Goal: Information Seeking & Learning: Learn about a topic

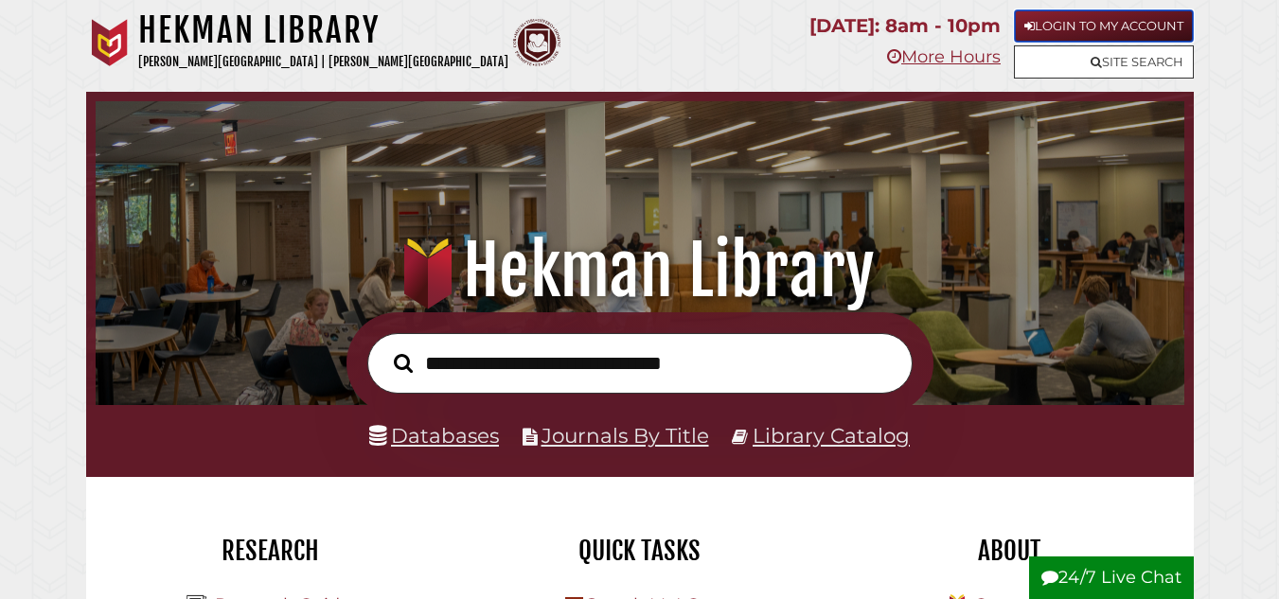
click at [1134, 22] on link "Login to My Account" at bounding box center [1104, 25] width 180 height 33
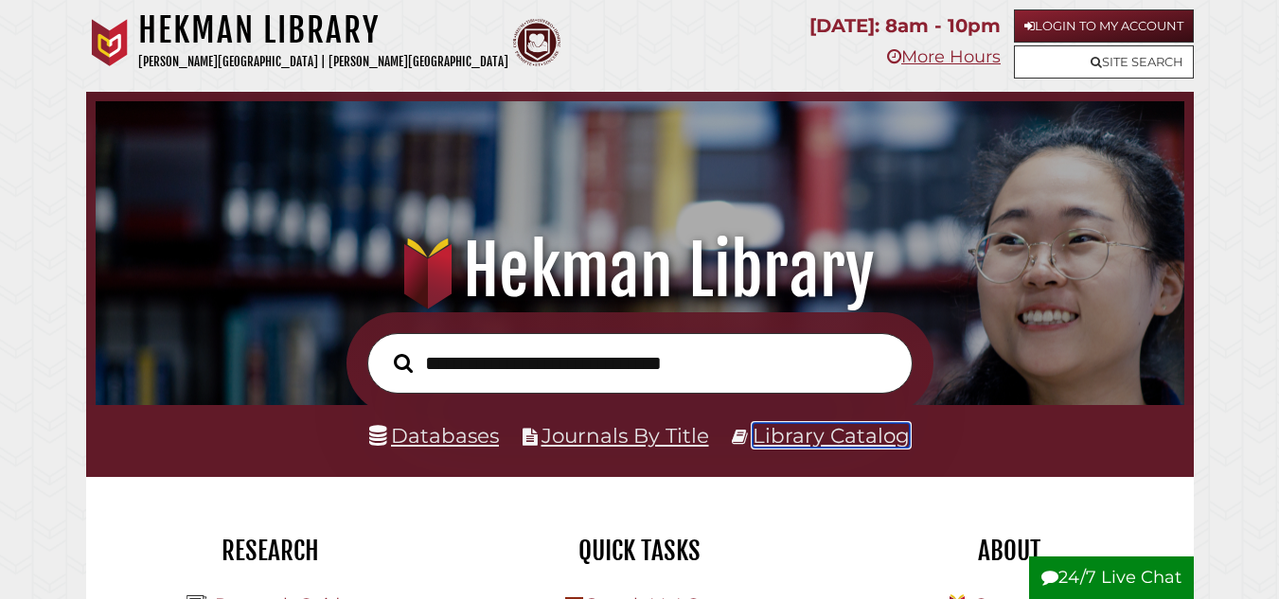
click at [772, 438] on link "Library Catalog" at bounding box center [831, 435] width 157 height 25
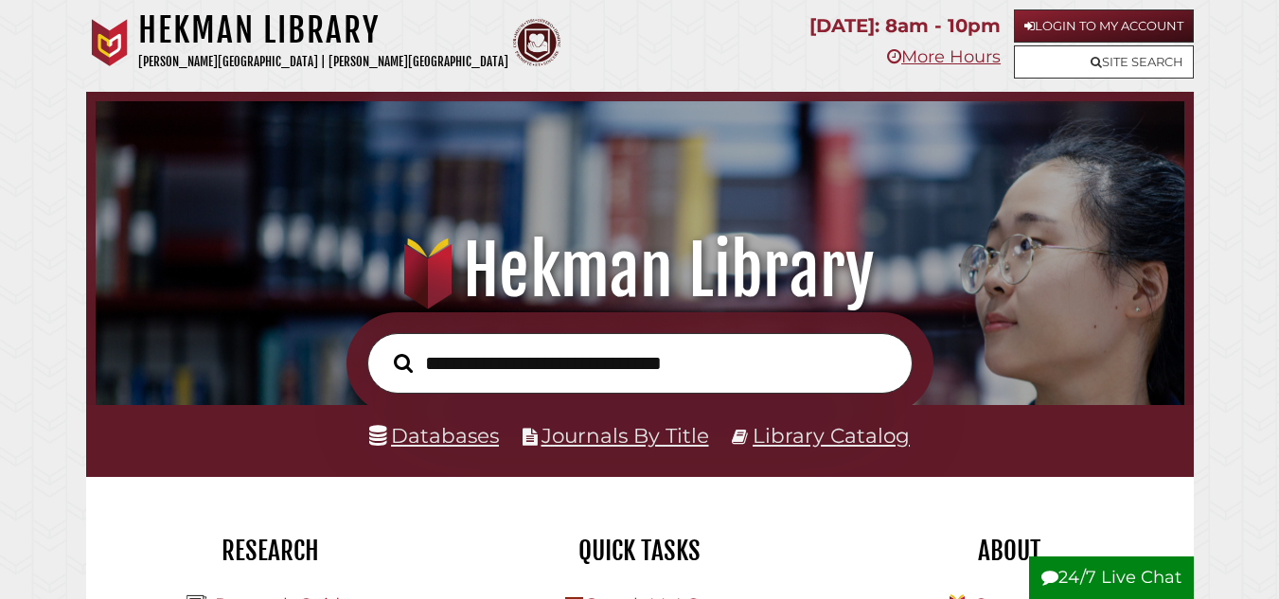
scroll to position [360, 1079]
click at [474, 434] on link "Databases" at bounding box center [434, 435] width 130 height 25
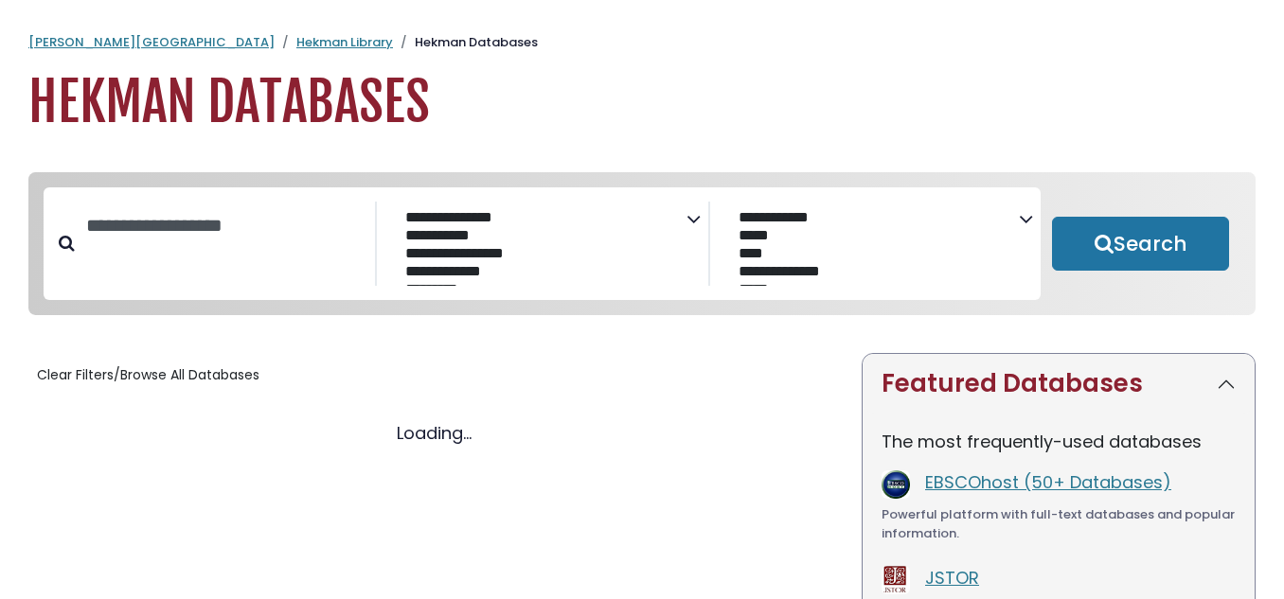
select select "Database Subject Filter"
select select "Database Vendors Filter"
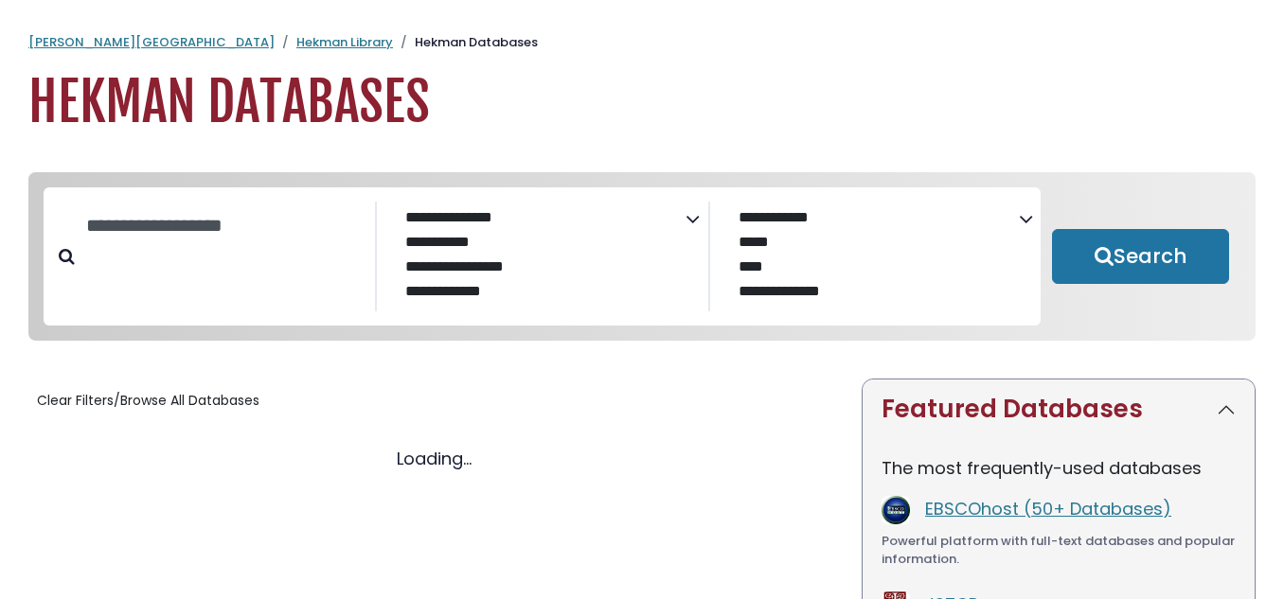
select select "Database Subject Filter"
select select "Database Vendors Filter"
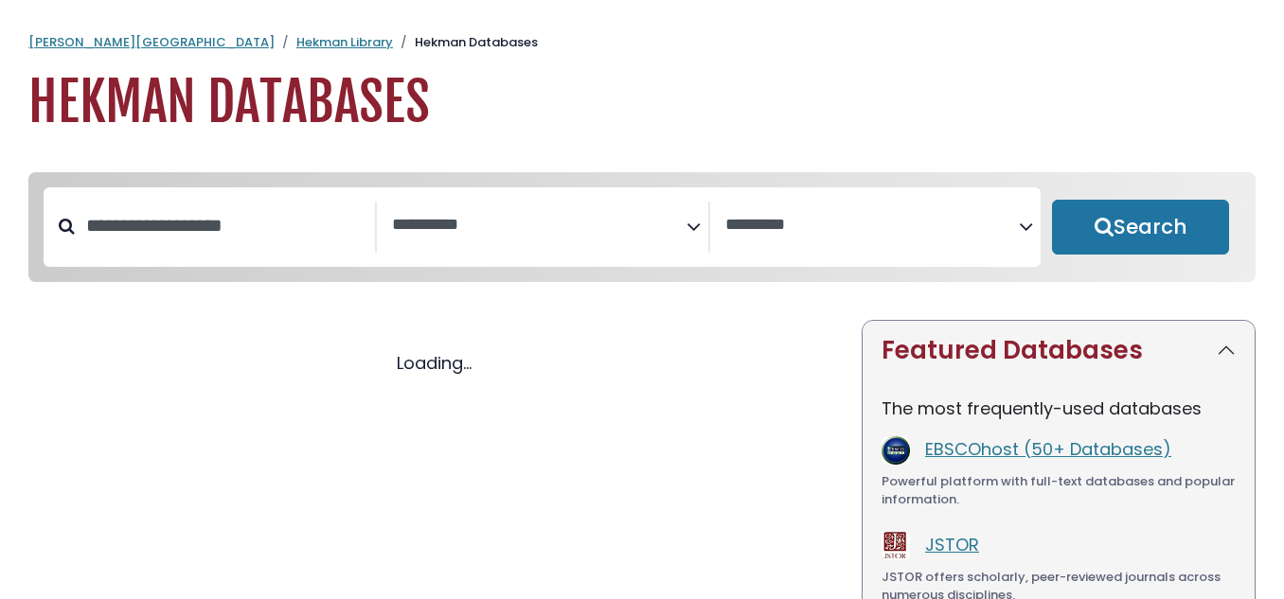
select select "Database Subject Filter"
select select "Database Vendors Filter"
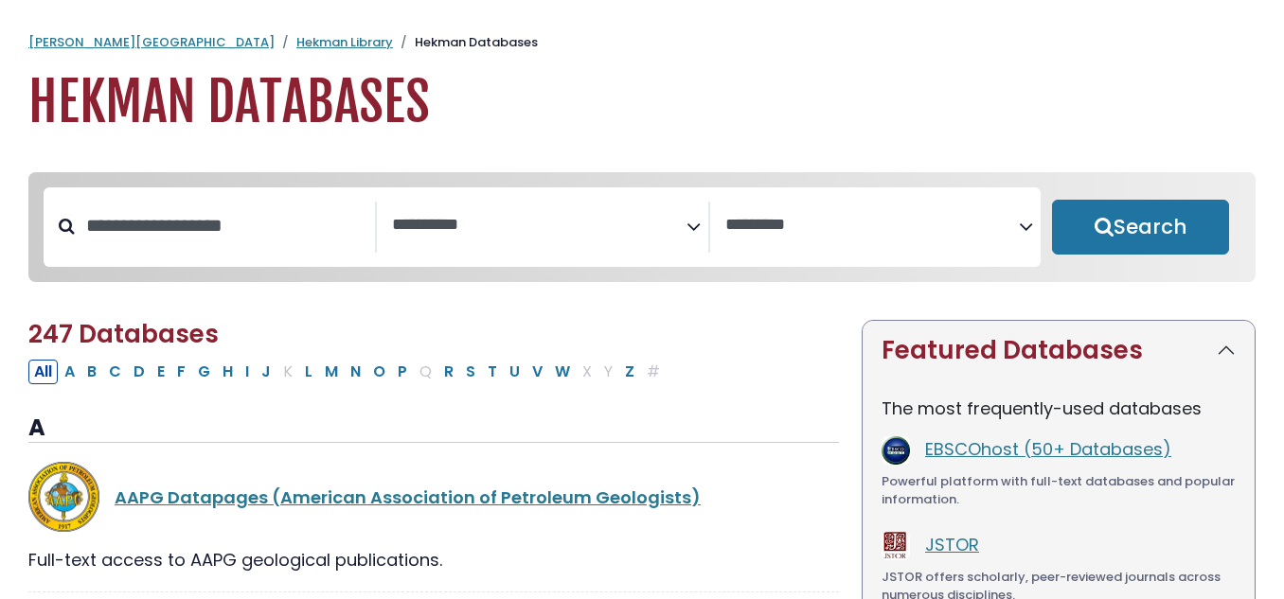
scroll to position [132, 0]
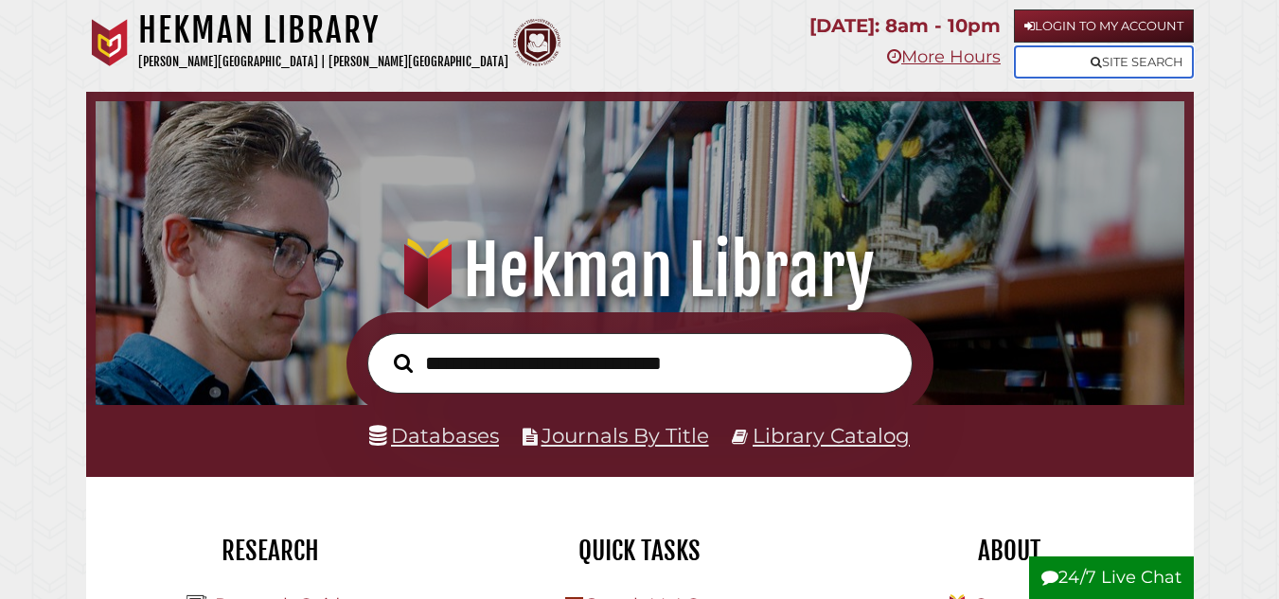
click at [1172, 60] on link "Site Search" at bounding box center [1104, 61] width 180 height 33
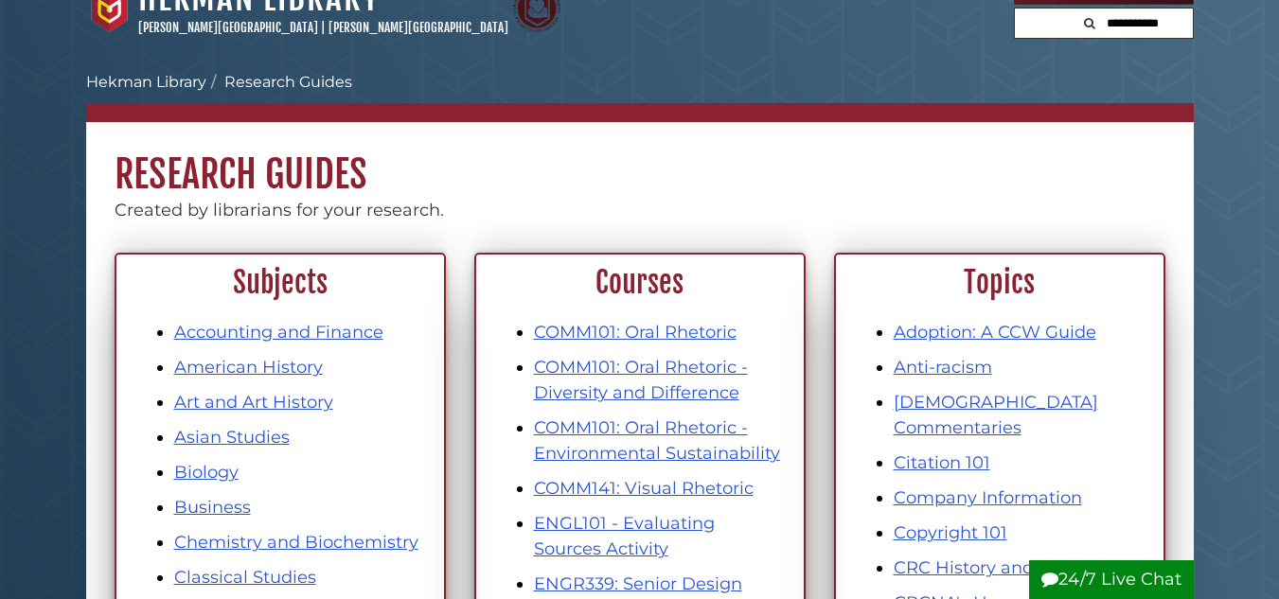
scroll to position [36, 0]
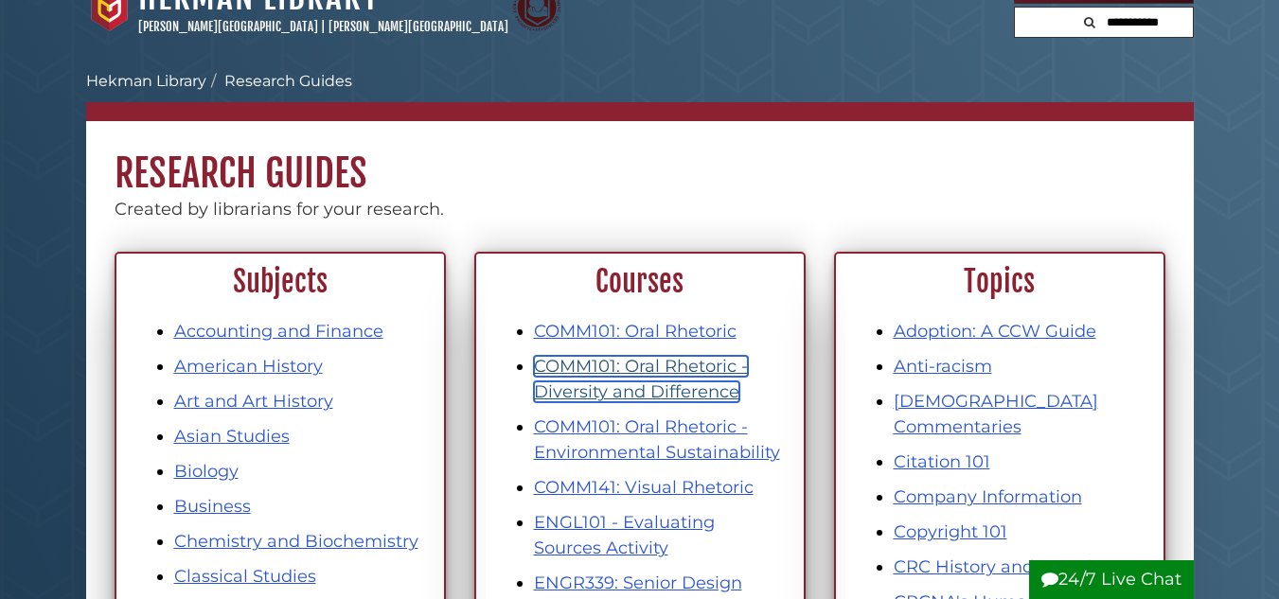
click at [586, 367] on link "COMM101: Oral Rhetoric - Diversity and Difference" at bounding box center [641, 379] width 214 height 46
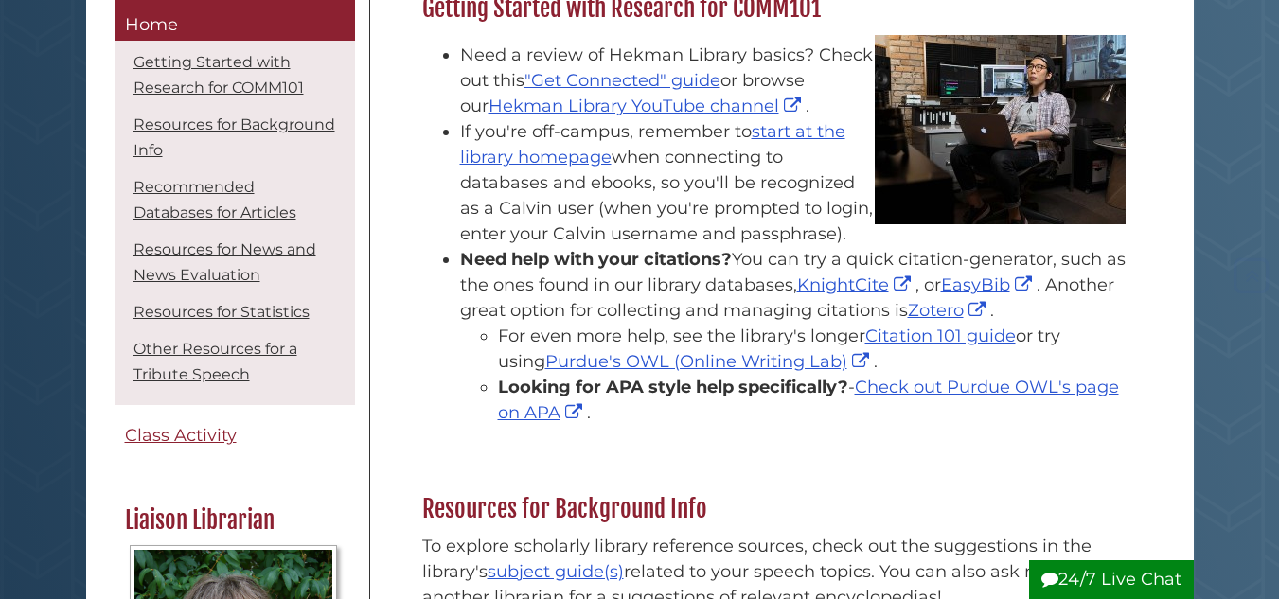
scroll to position [332, 0]
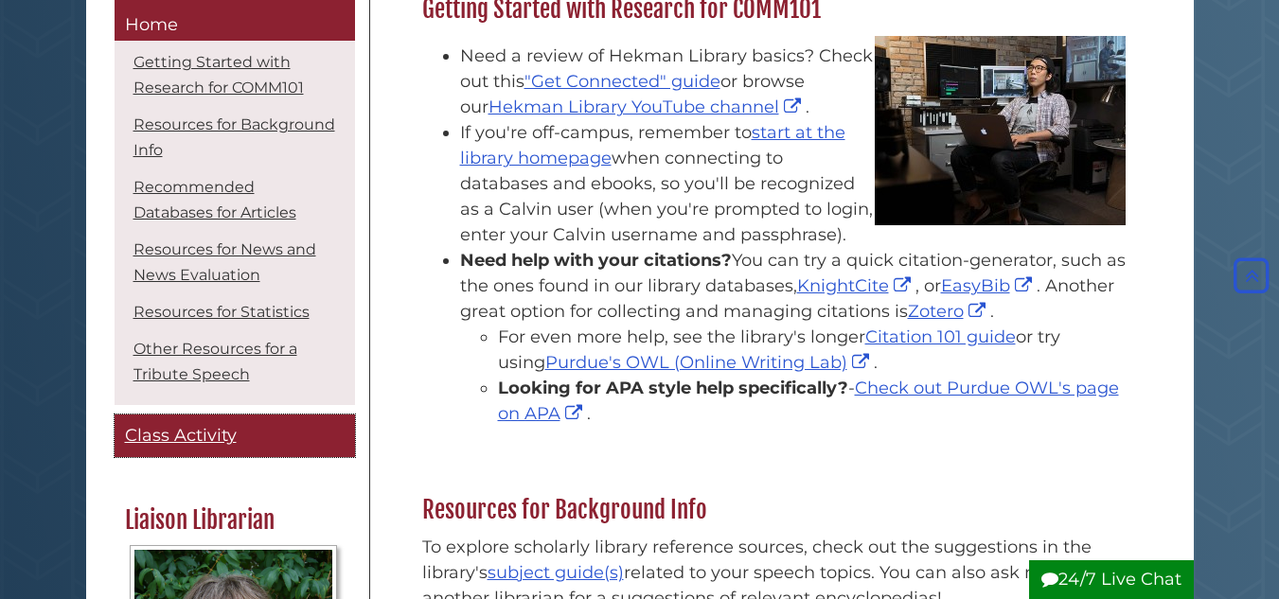
click at [208, 429] on span "Class Activity" at bounding box center [181, 436] width 112 height 21
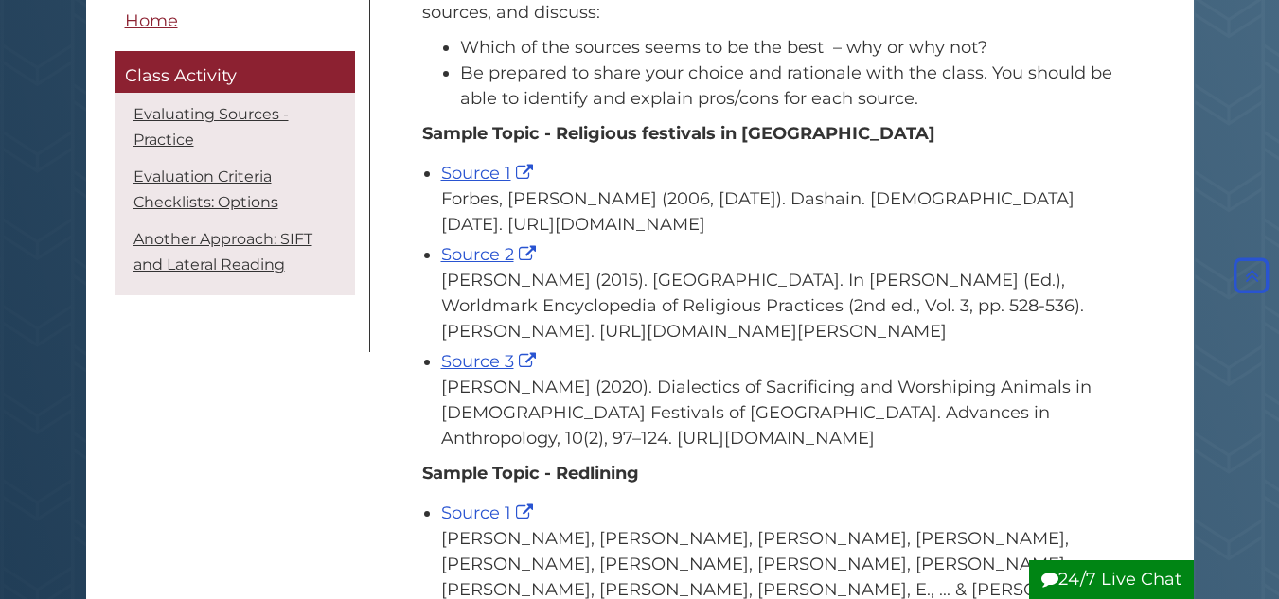
scroll to position [396, 0]
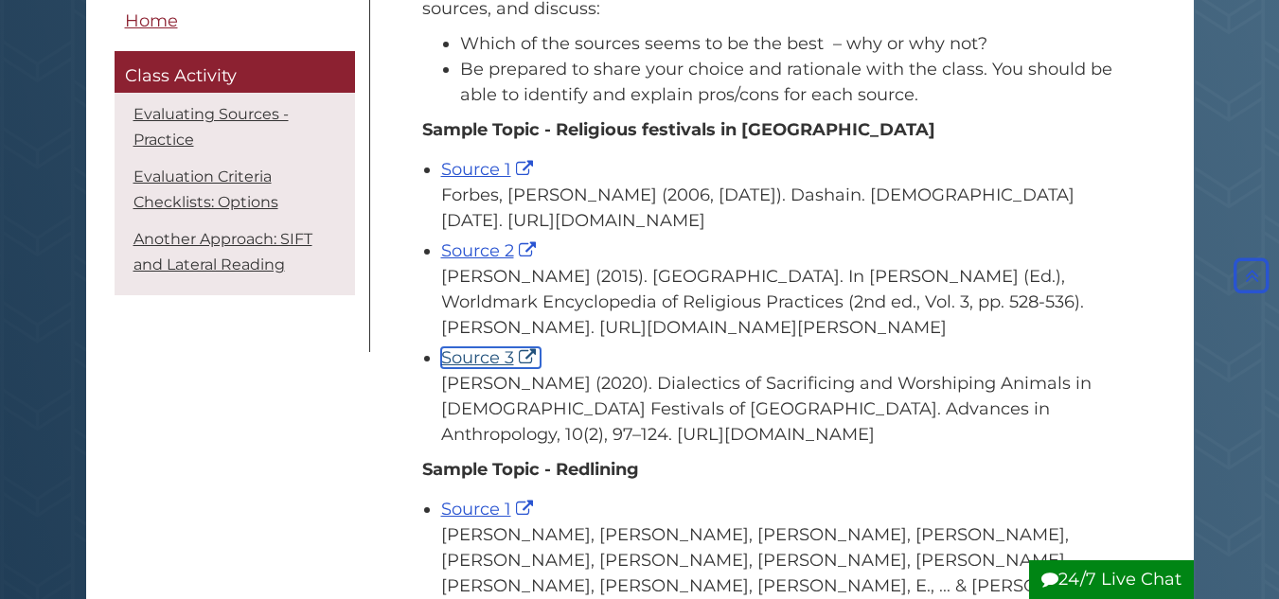
click at [495, 368] on link "Source 3" at bounding box center [490, 357] width 99 height 21
click at [476, 261] on link "Source 2" at bounding box center [490, 250] width 99 height 21
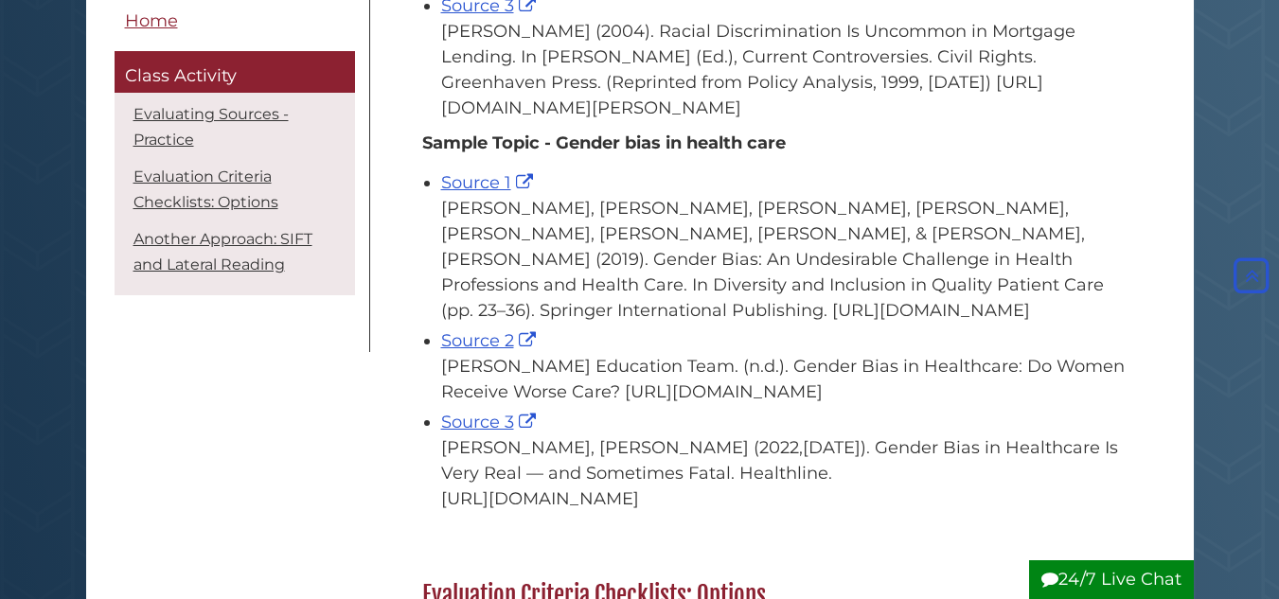
scroll to position [1163, 0]
click at [474, 194] on link "Source 1" at bounding box center [489, 183] width 97 height 21
click at [505, 352] on link "Source 2" at bounding box center [490, 341] width 99 height 21
click at [480, 434] on link "Source 3" at bounding box center [490, 423] width 99 height 21
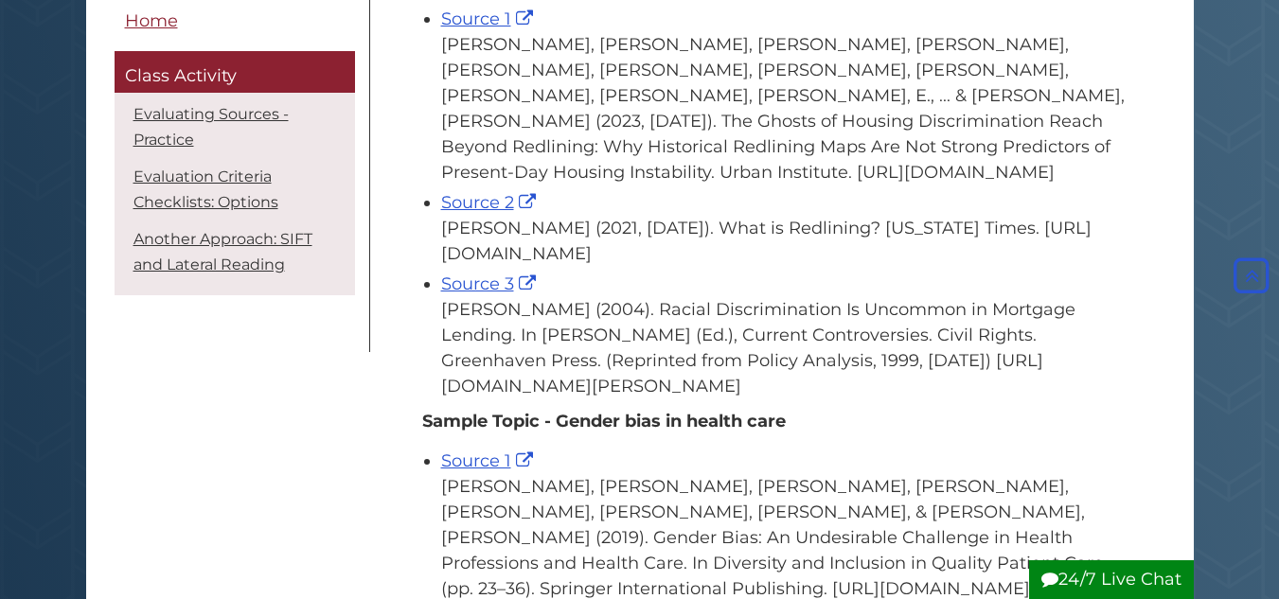
scroll to position [887, 0]
click at [477, 28] on link "Source 1" at bounding box center [489, 18] width 97 height 21
click at [457, 212] on link "Source 2" at bounding box center [490, 201] width 99 height 21
click at [468, 293] on link "Source 3" at bounding box center [490, 283] width 99 height 21
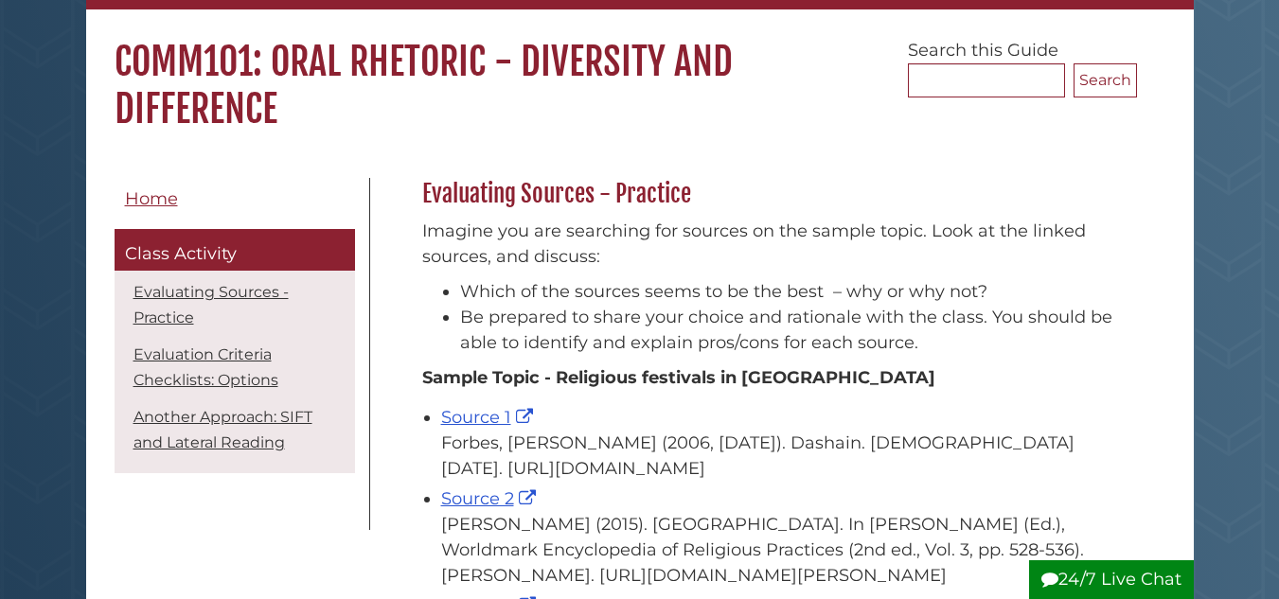
scroll to position [0, 0]
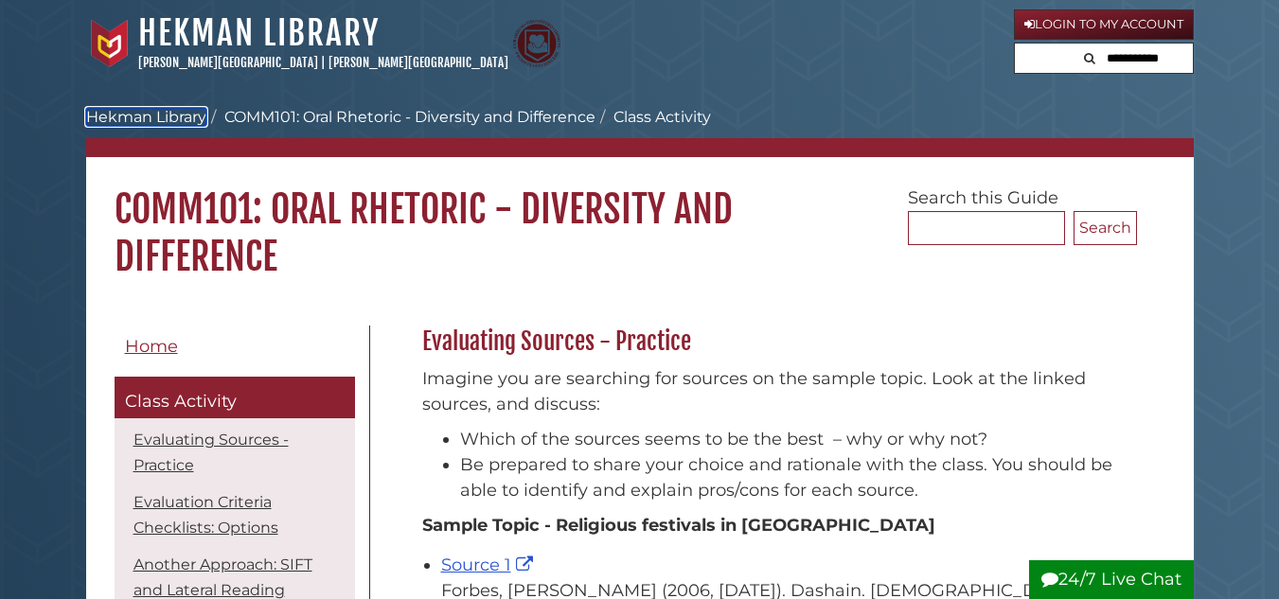
click at [137, 124] on link "Hekman Library" at bounding box center [146, 117] width 120 height 18
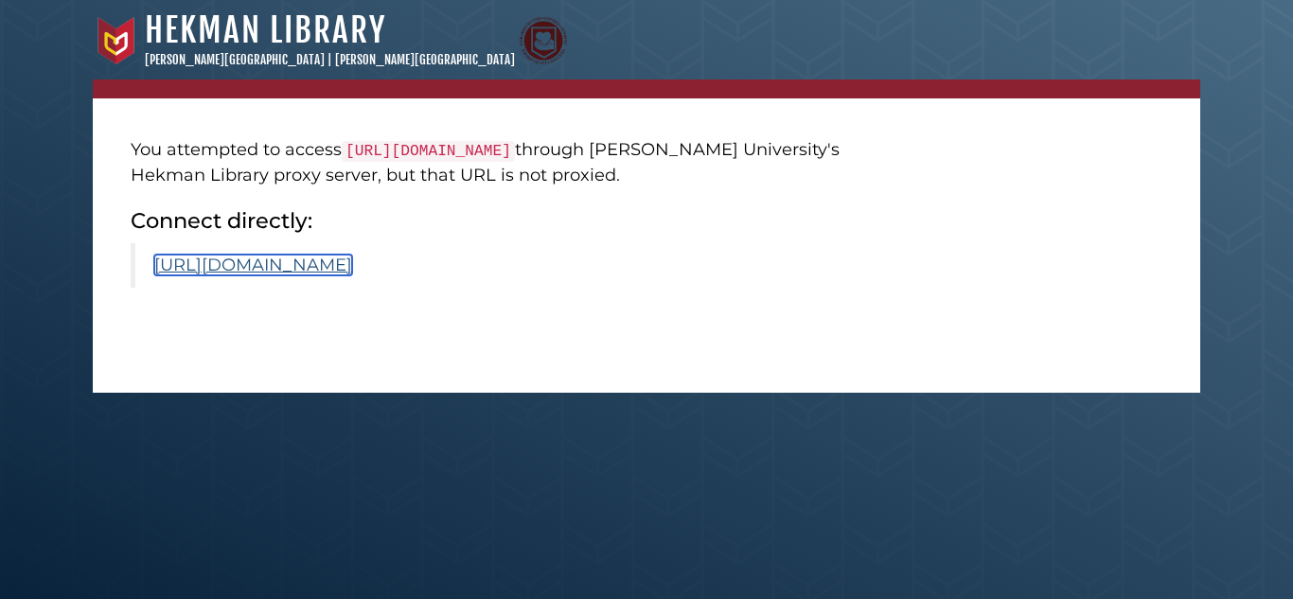
click at [352, 263] on link "[URL][DOMAIN_NAME]" at bounding box center [253, 265] width 198 height 21
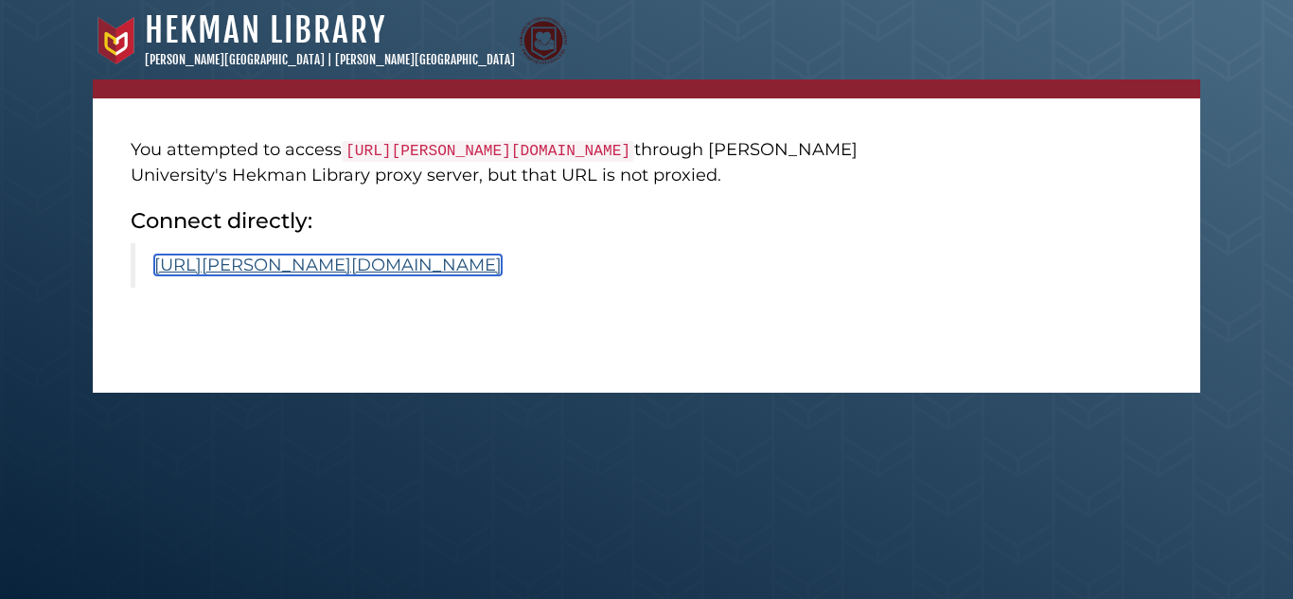
click at [419, 275] on link "[URL][PERSON_NAME][DOMAIN_NAME]" at bounding box center [327, 265] width 347 height 21
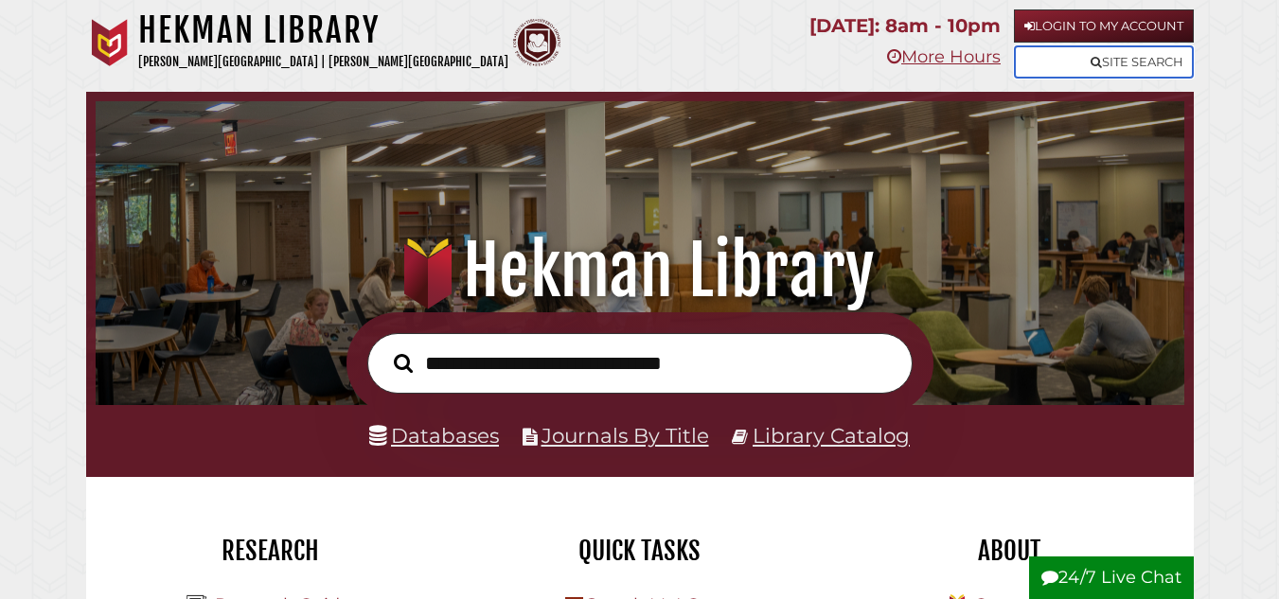
click at [1052, 57] on link "Site Search" at bounding box center [1104, 61] width 180 height 33
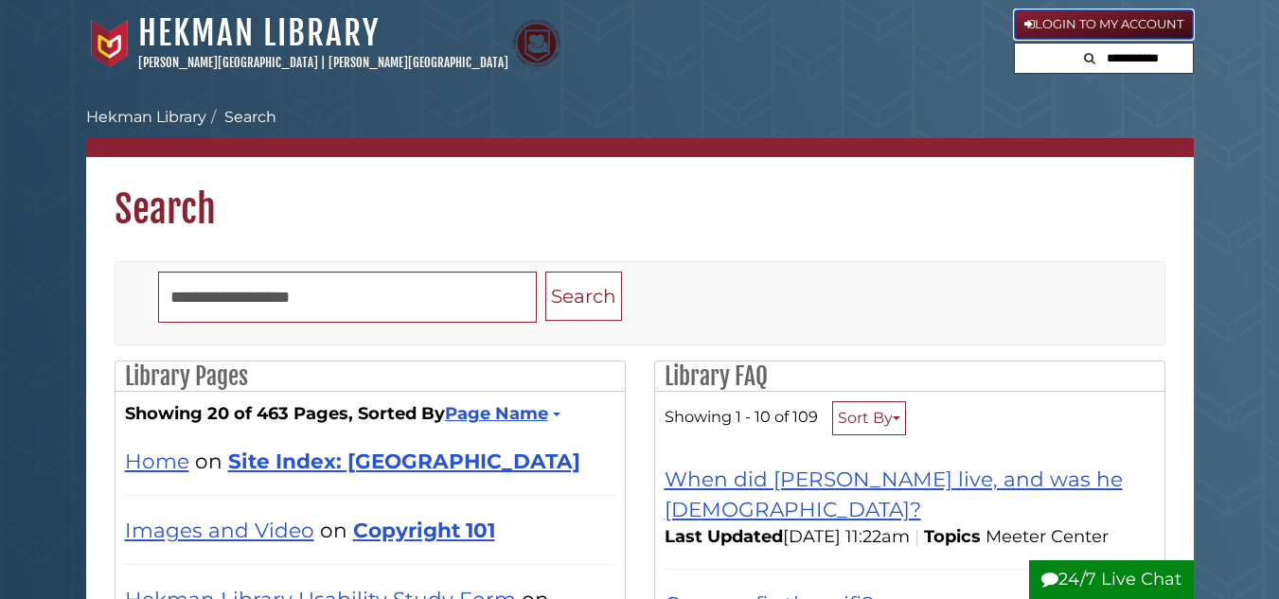
click at [1122, 31] on link "Login to My Account" at bounding box center [1104, 24] width 180 height 30
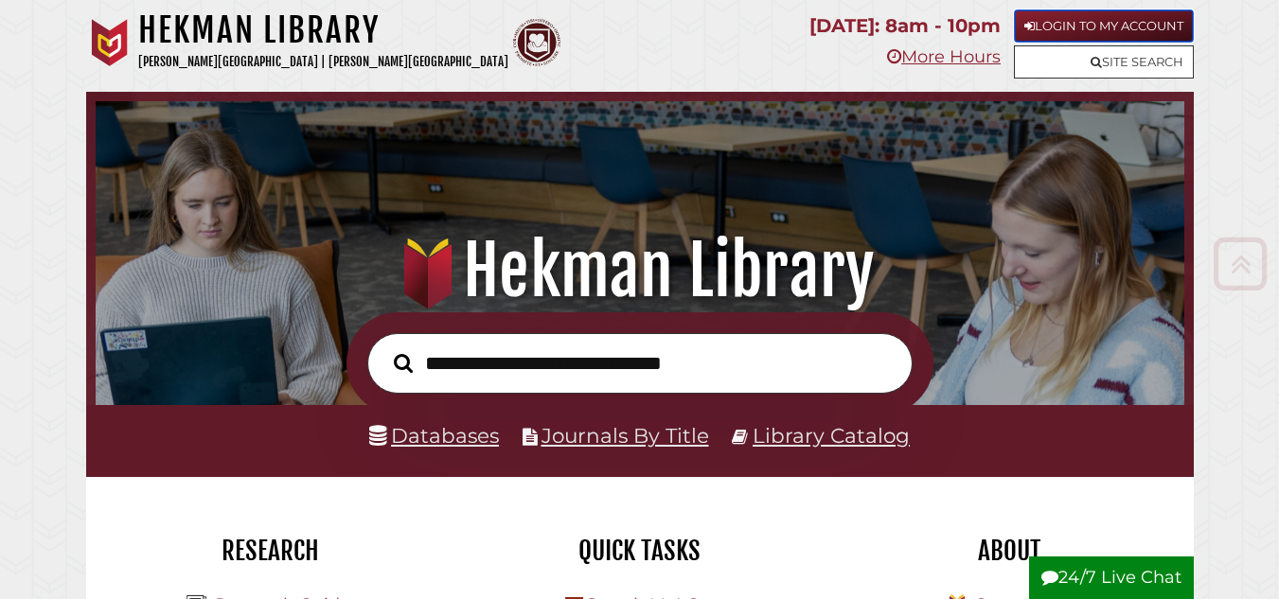
click at [1107, 16] on link "Login to My Account" at bounding box center [1104, 25] width 180 height 33
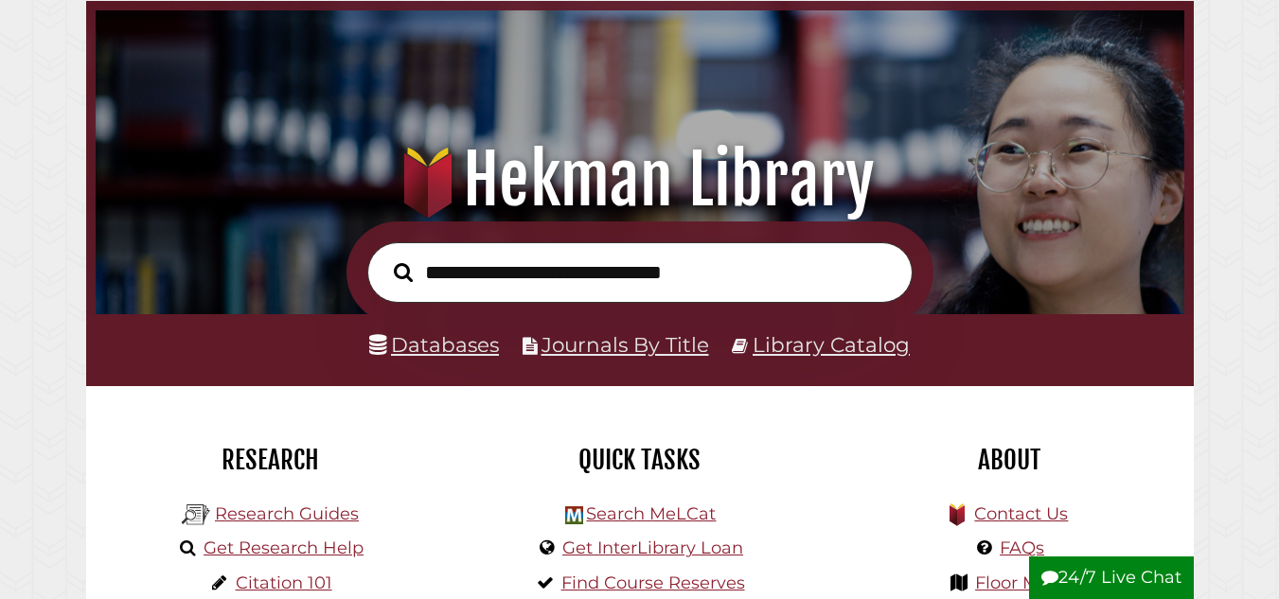
scroll to position [92, 0]
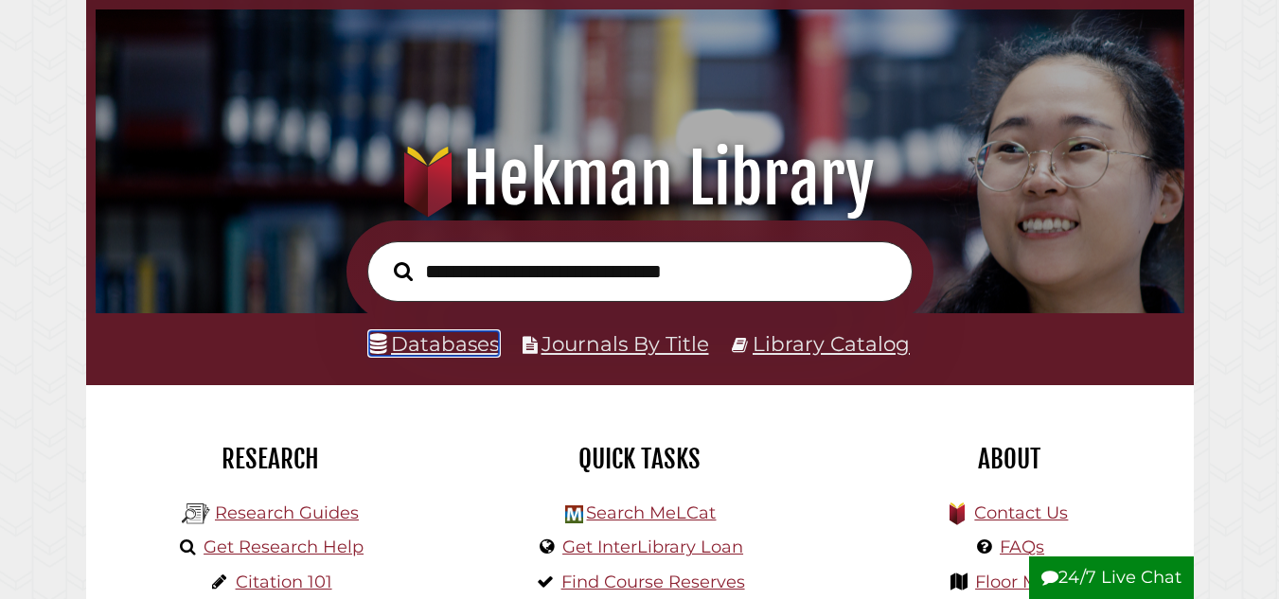
click at [440, 347] on link "Databases" at bounding box center [434, 343] width 130 height 25
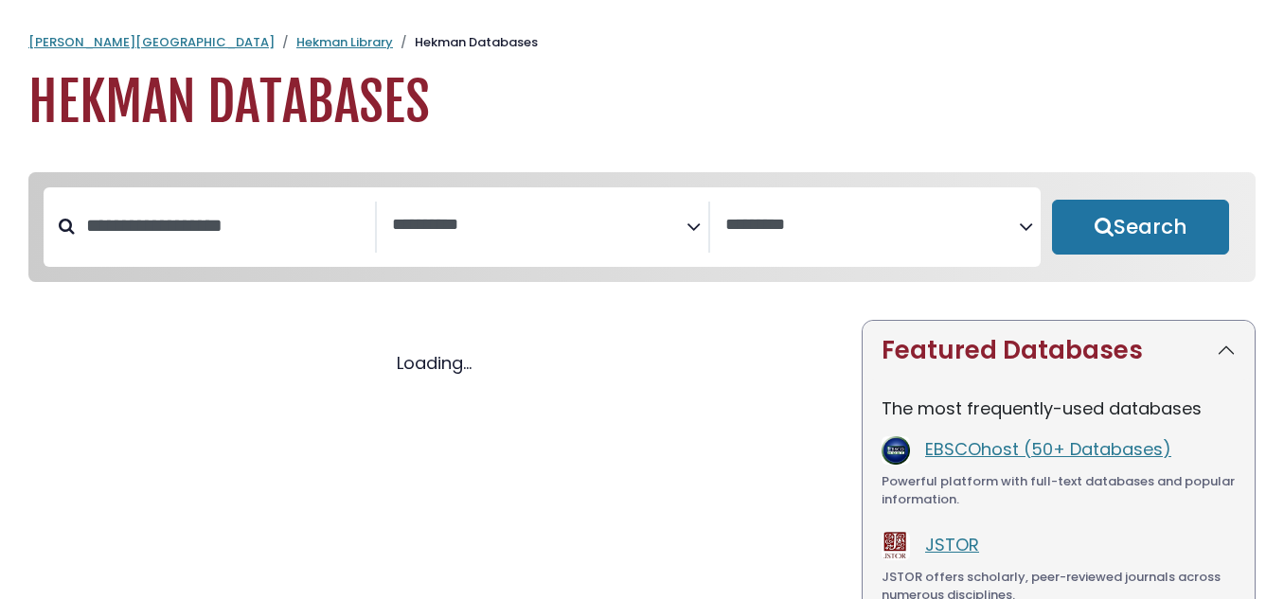
select select "Database Subject Filter"
select select "Database Vendors Filter"
select select "Database Subject Filter"
select select "Database Vendors Filter"
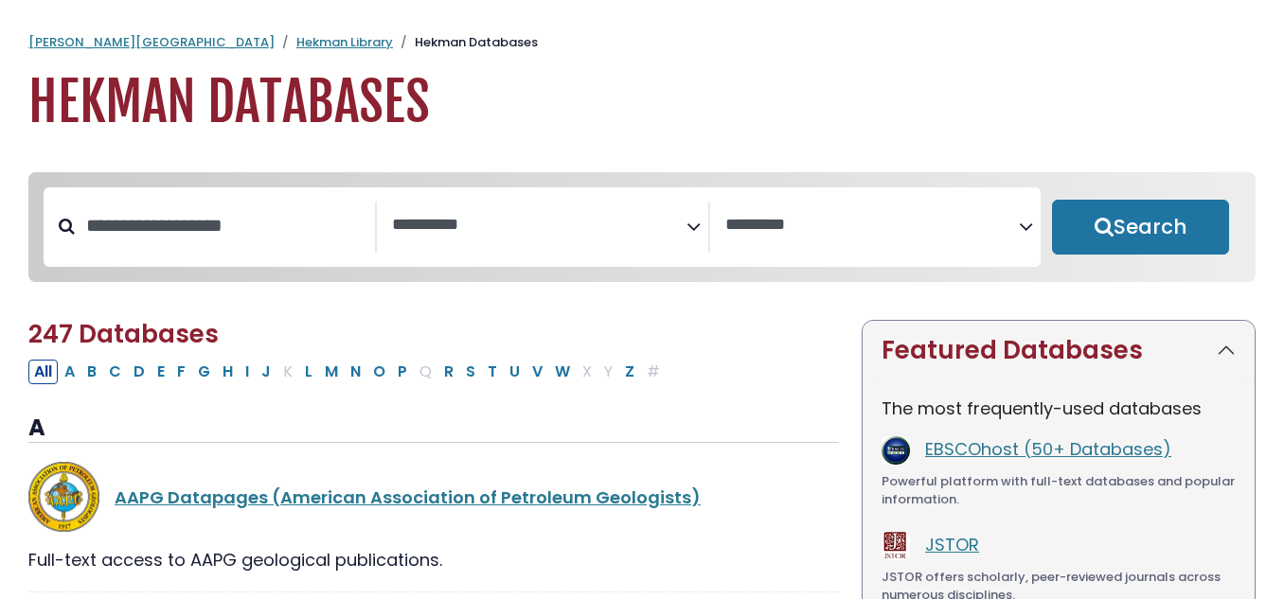
scroll to position [88, 0]
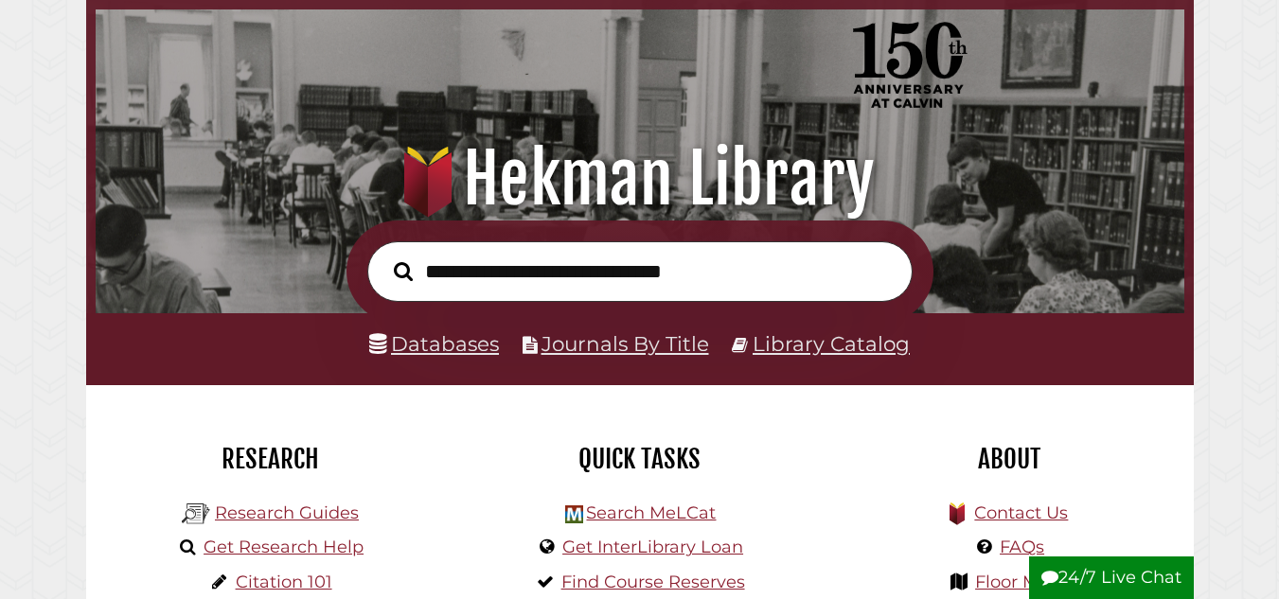
scroll to position [360, 1079]
click at [799, 353] on link "Library Catalog" at bounding box center [831, 343] width 157 height 25
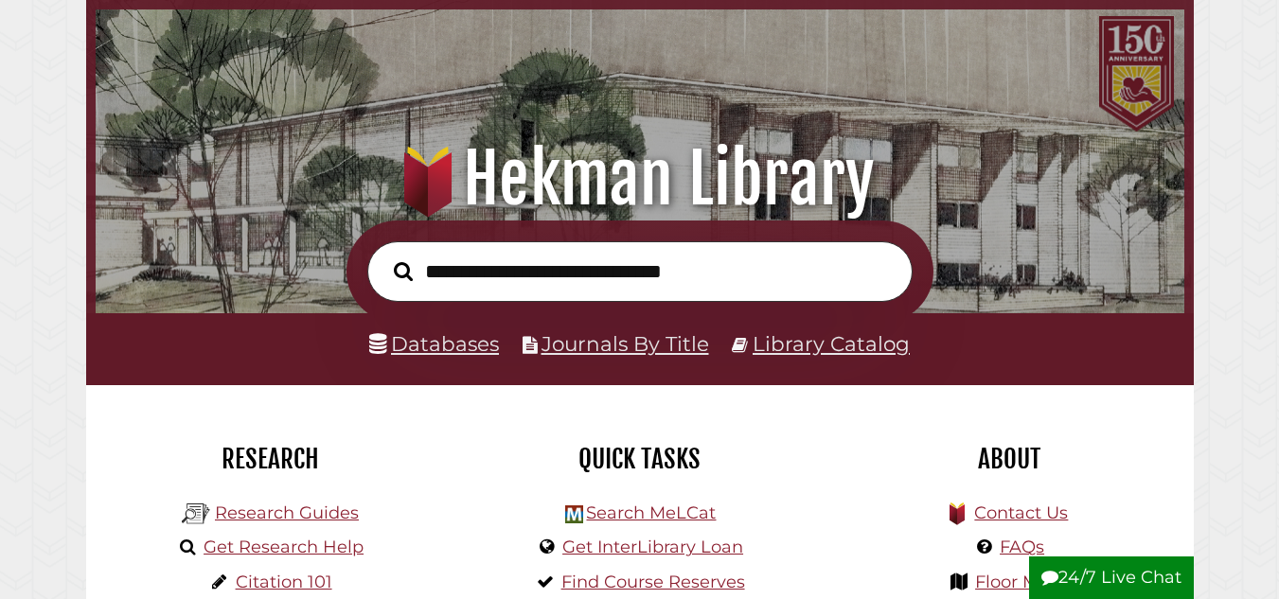
scroll to position [360, 1079]
click at [625, 345] on link "Journals By Title" at bounding box center [625, 343] width 168 height 25
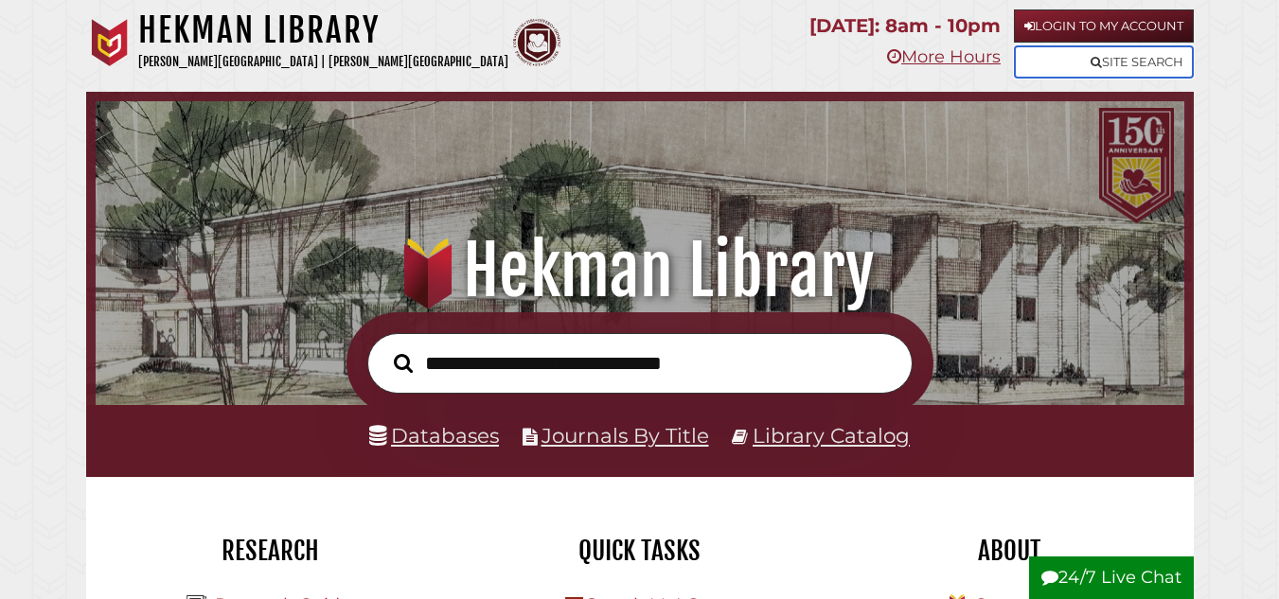
click at [1065, 66] on link "Site Search" at bounding box center [1104, 61] width 180 height 33
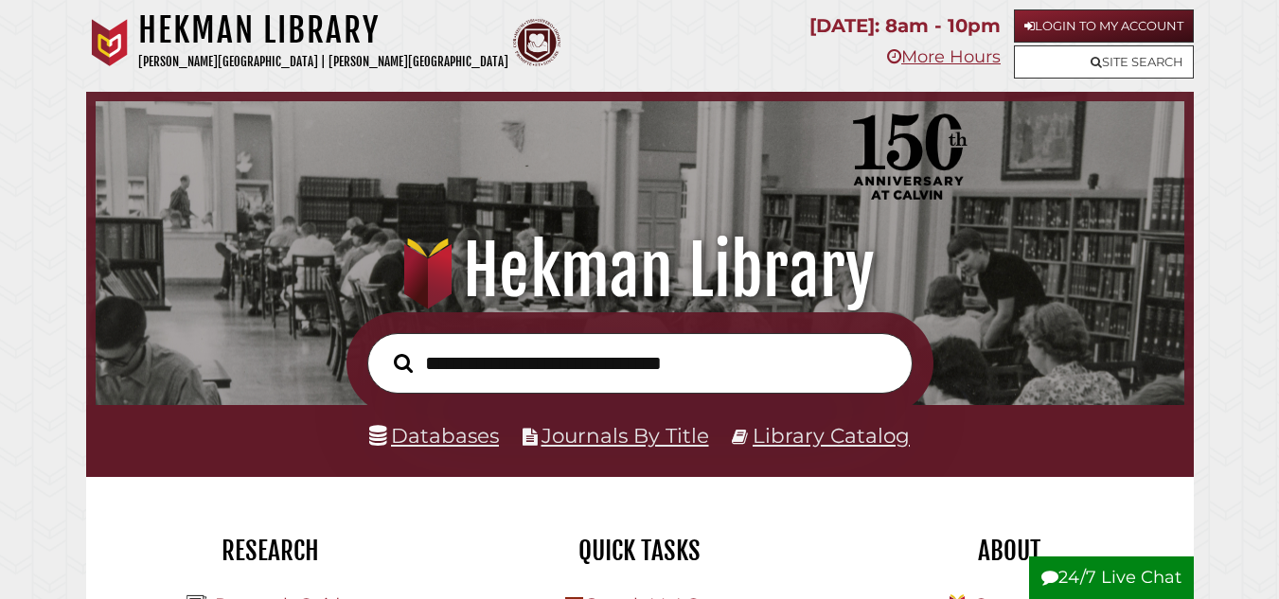
click at [354, 40] on h1 "Hekman Library" at bounding box center [323, 30] width 370 height 42
click at [1076, 62] on link "Site Search" at bounding box center [1104, 61] width 180 height 33
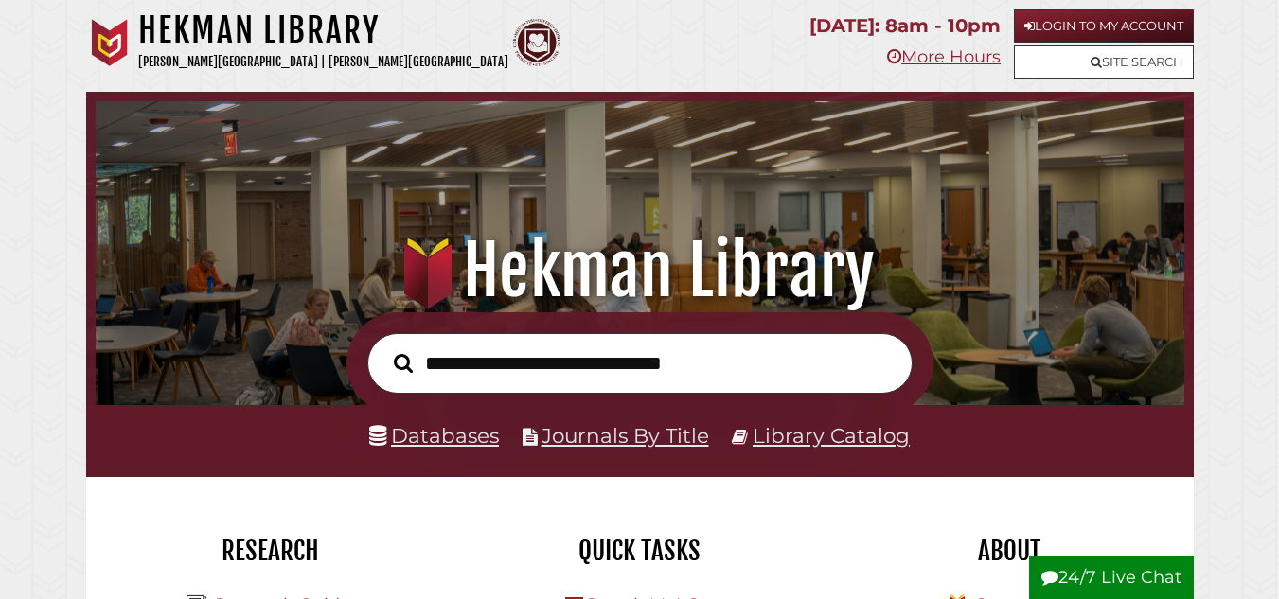
scroll to position [320, 0]
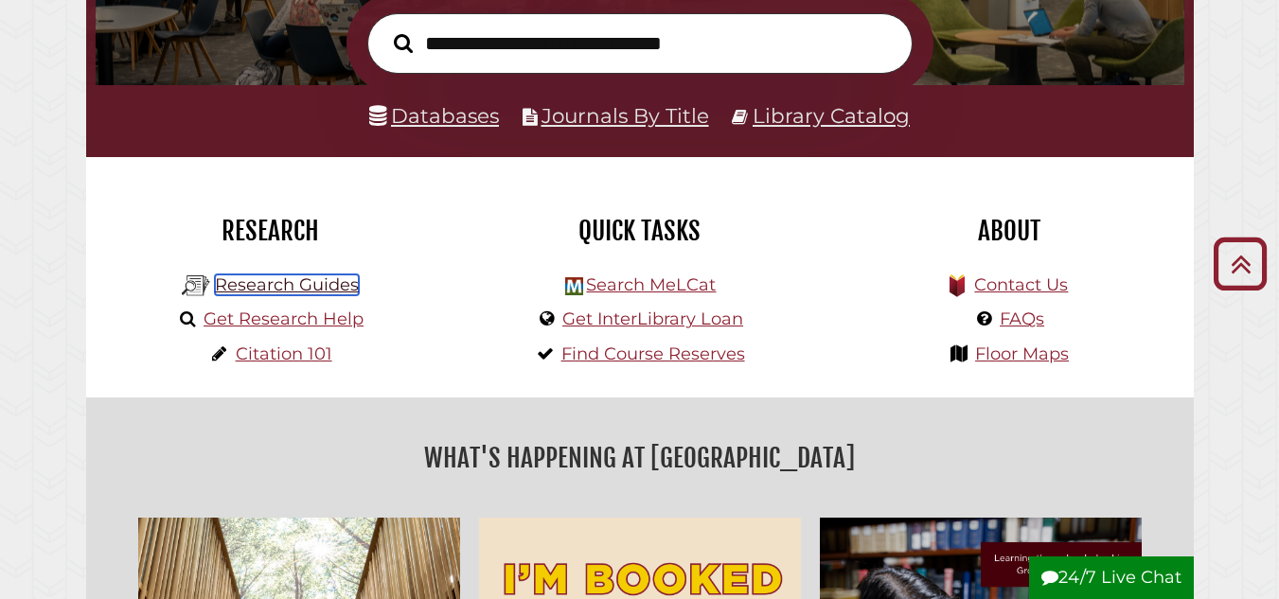
click at [260, 286] on link "Research Guides" at bounding box center [287, 285] width 144 height 21
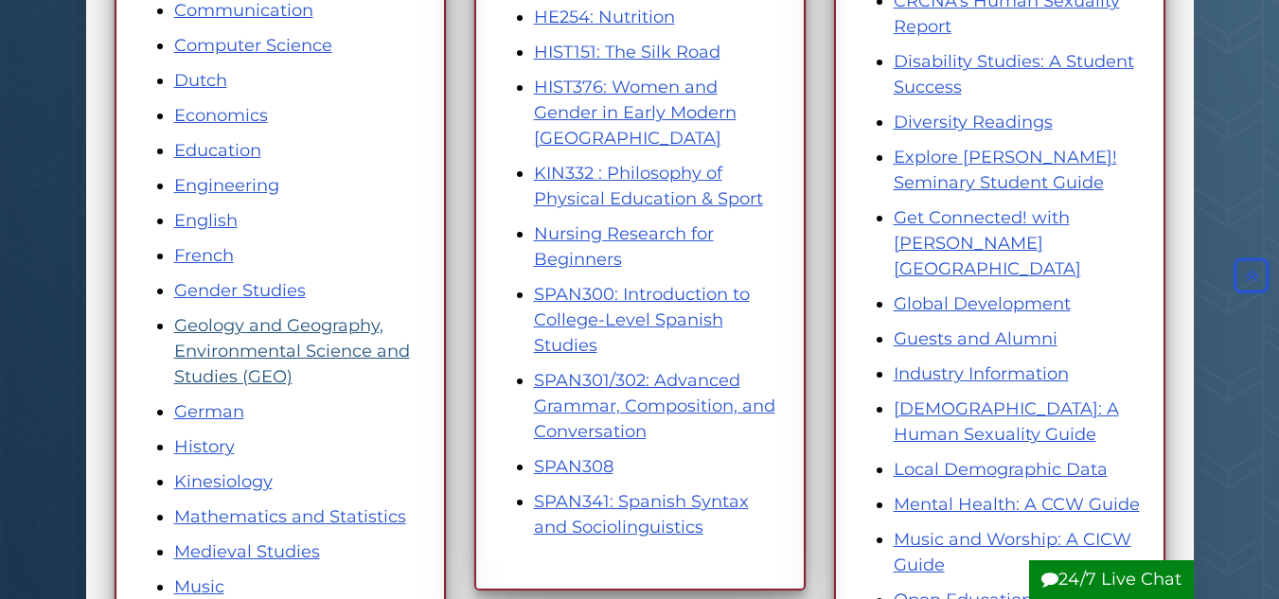
scroll to position [636, 0]
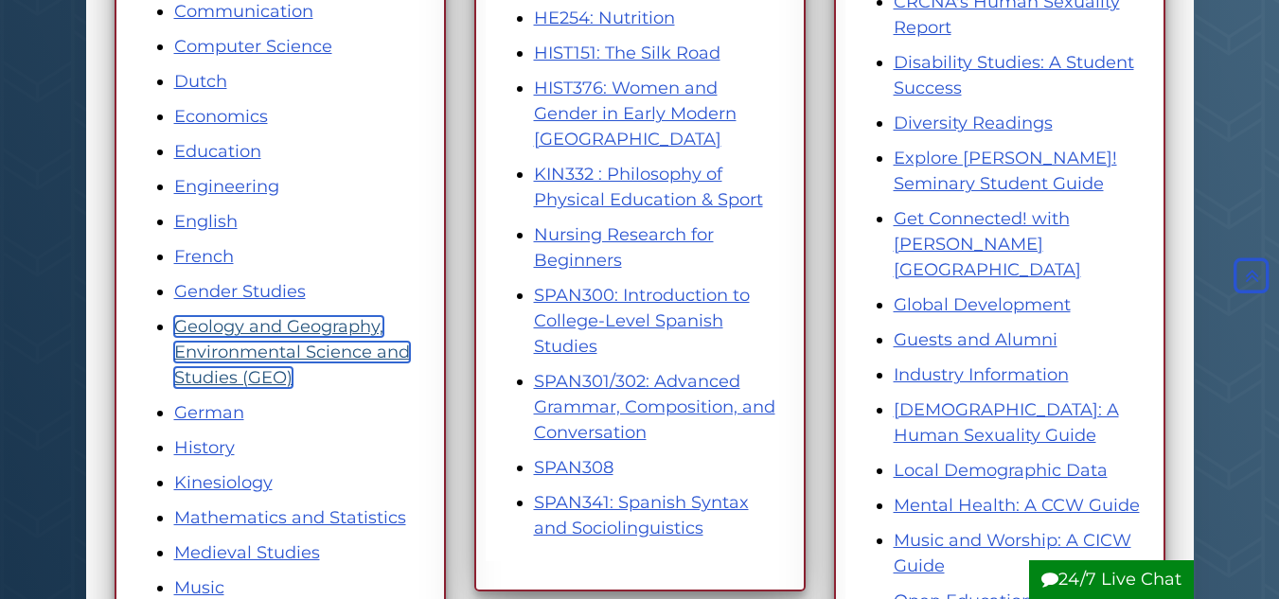
click at [314, 355] on link "Geology and Geography, Environmental Science and Studies (GEO)" at bounding box center [292, 352] width 236 height 72
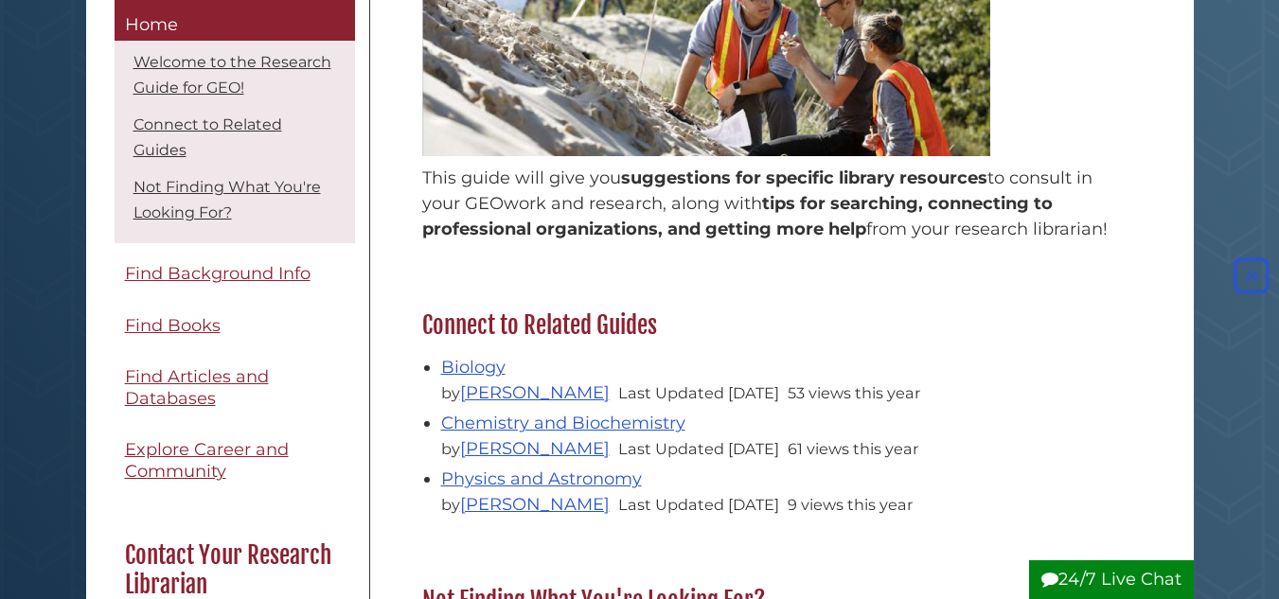
scroll to position [428, 0]
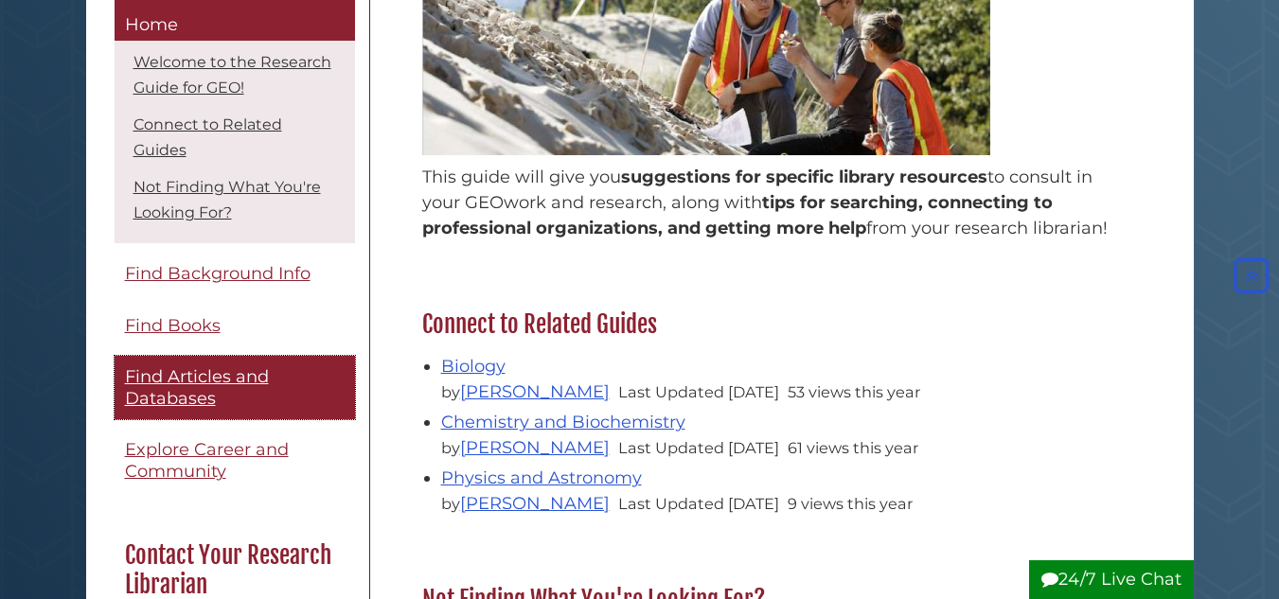
click at [231, 390] on link "Find Articles and Databases" at bounding box center [235, 388] width 240 height 63
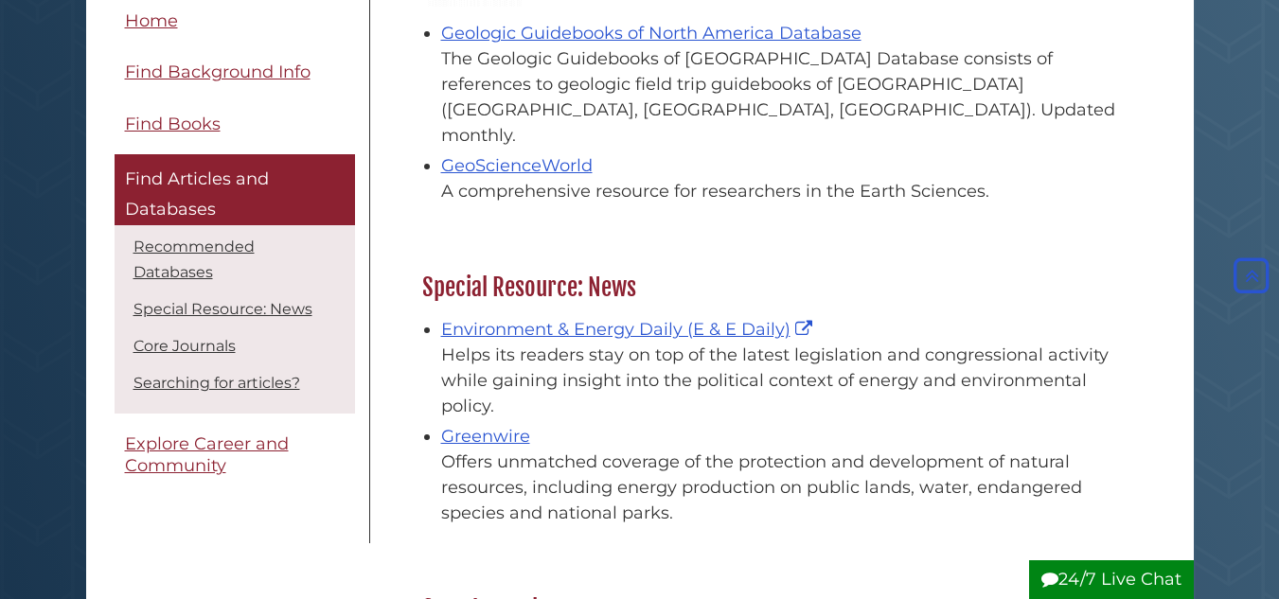
scroll to position [980, 0]
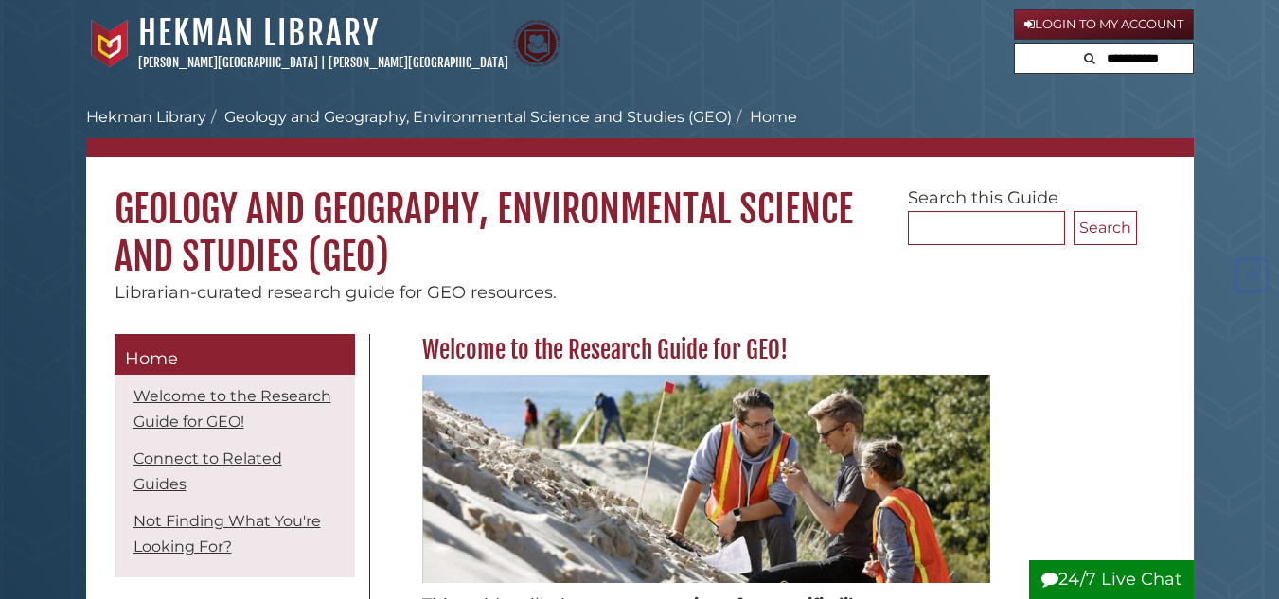
scroll to position [428, 0]
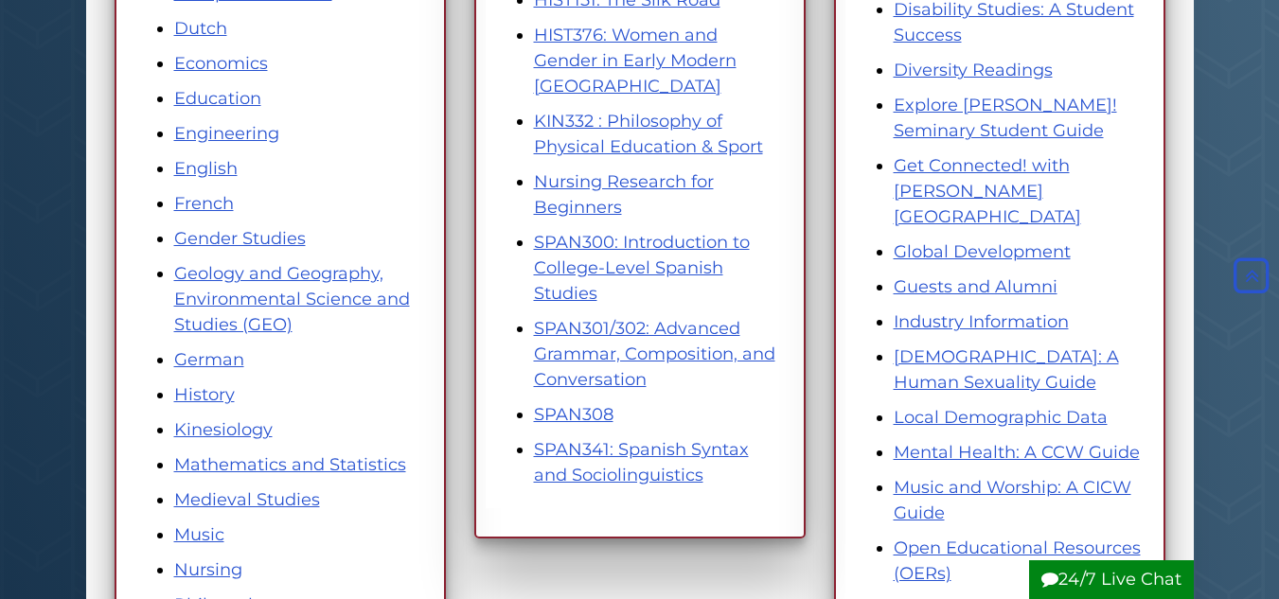
scroll to position [690, 0]
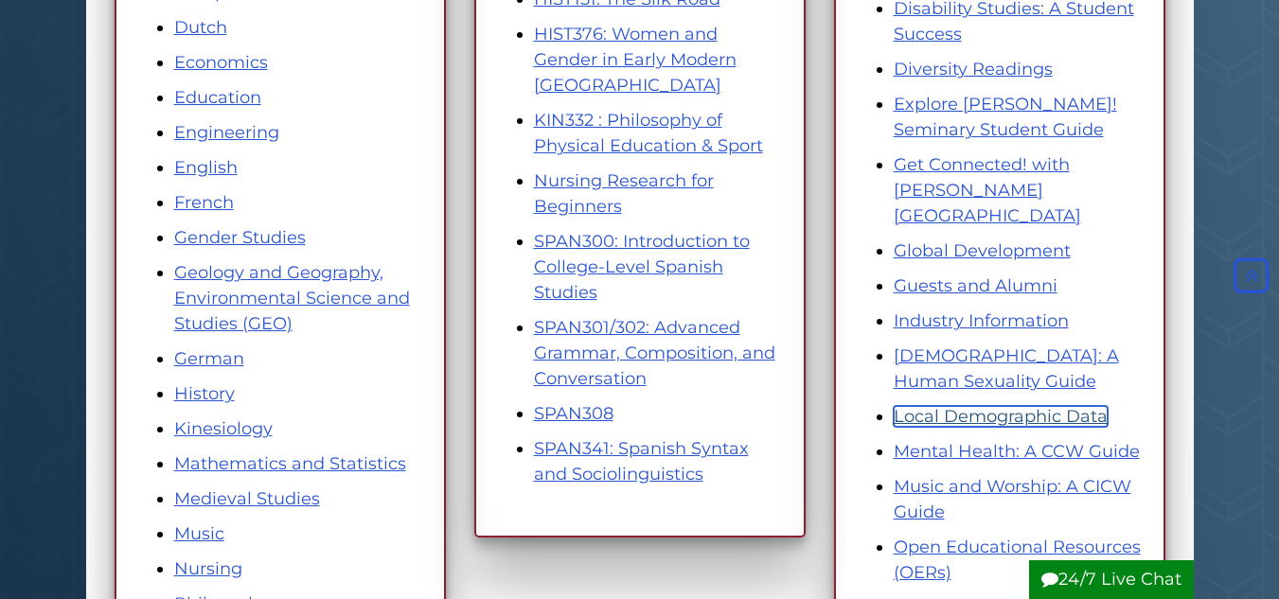
click at [996, 406] on link "Local Demographic Data" at bounding box center [1001, 416] width 214 height 21
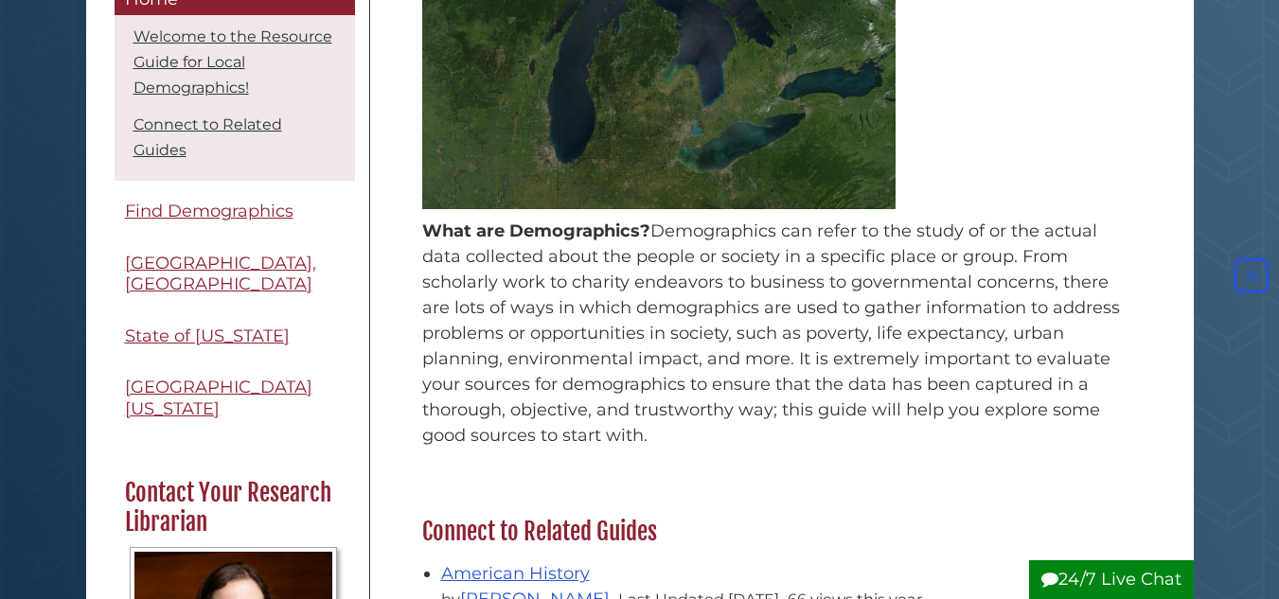
scroll to position [357, 0]
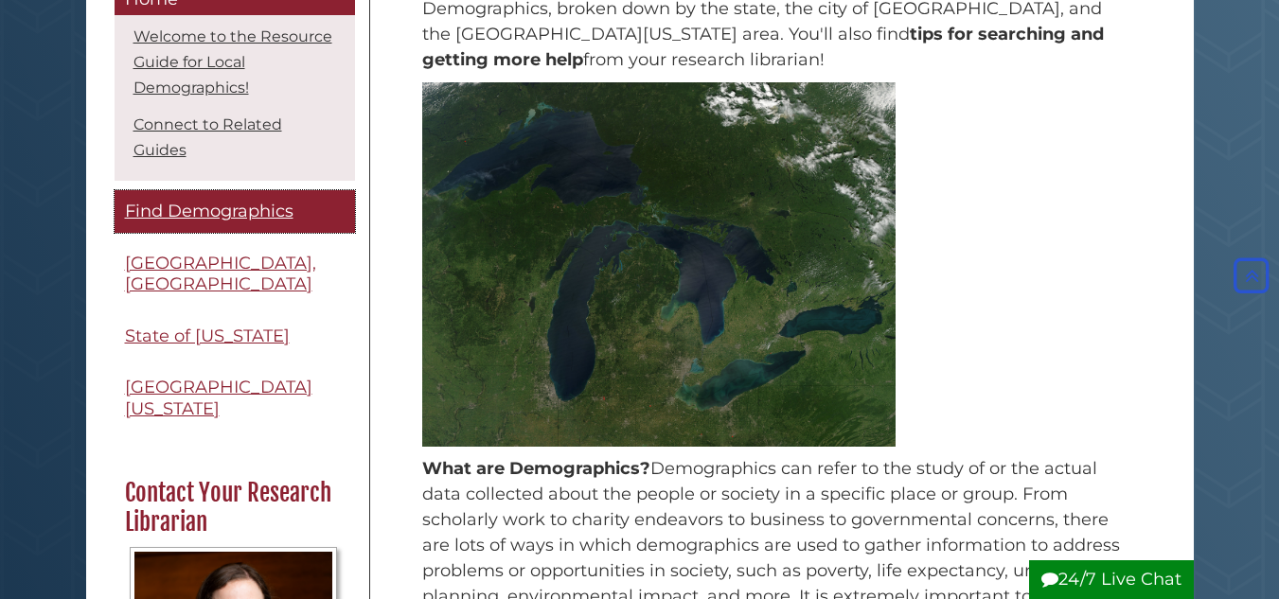
click at [263, 230] on link "Find Demographics" at bounding box center [235, 212] width 240 height 43
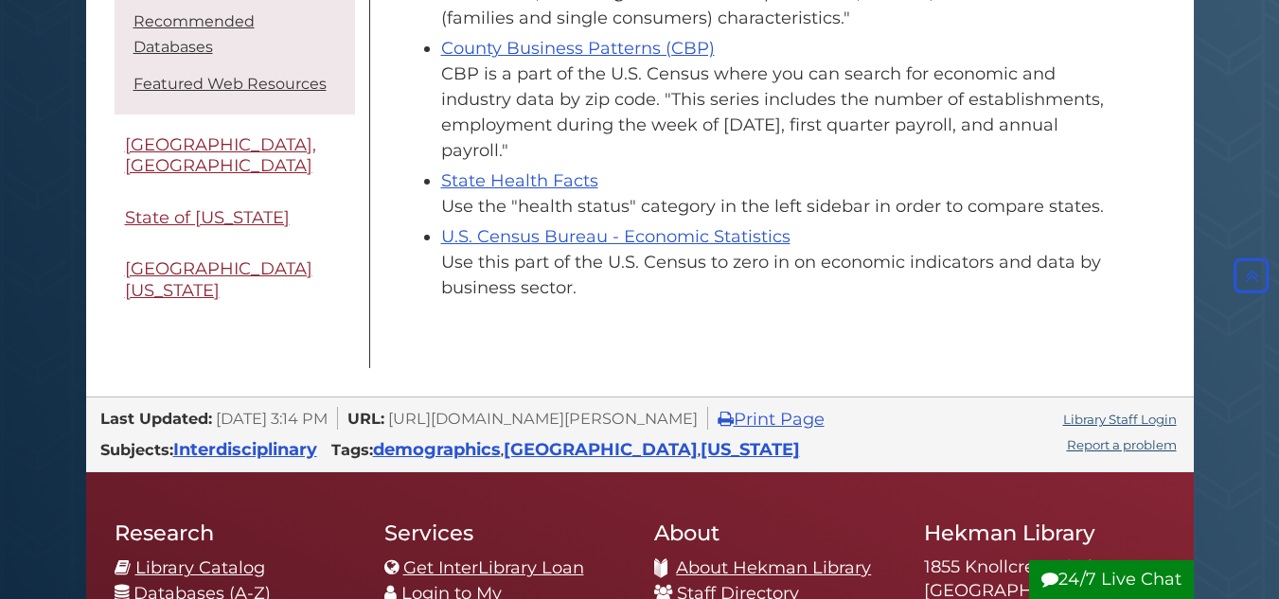
scroll to position [1313, 0]
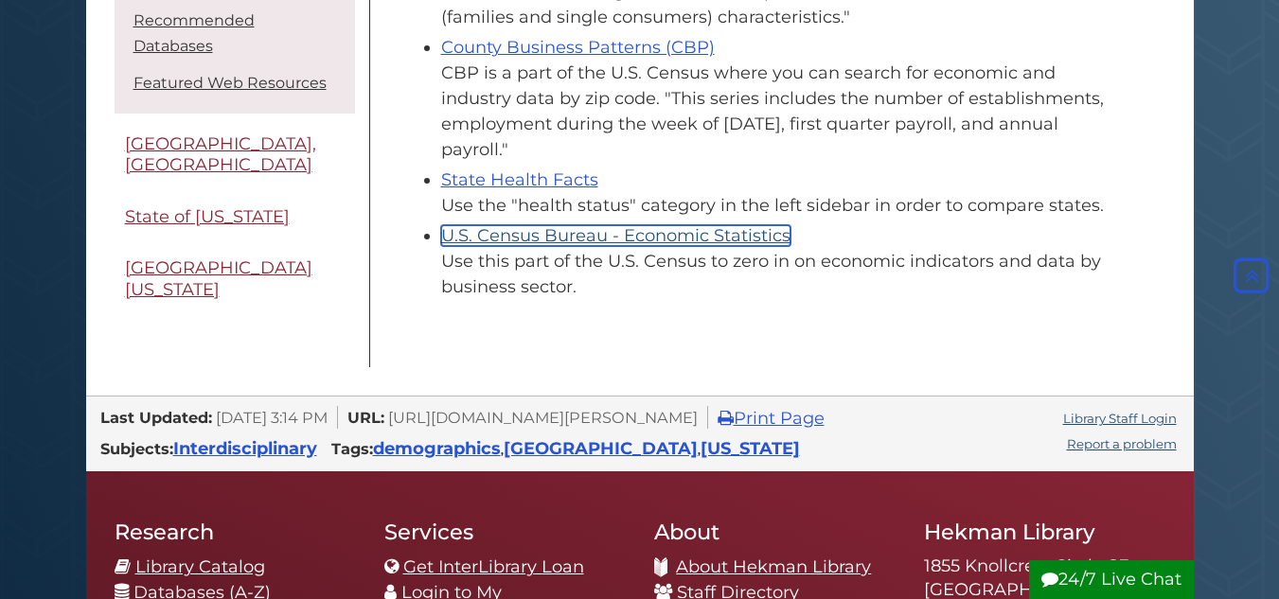
click at [535, 225] on link "U.S. Census Bureau - Economic Statistics" at bounding box center [615, 235] width 349 height 21
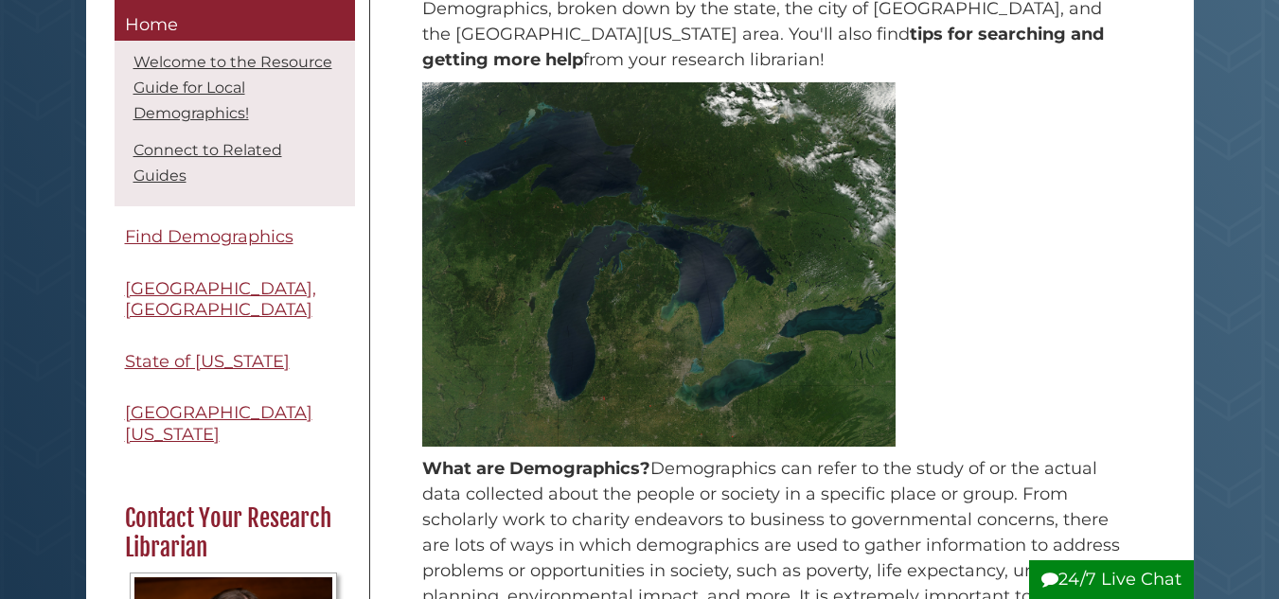
scroll to position [357, 0]
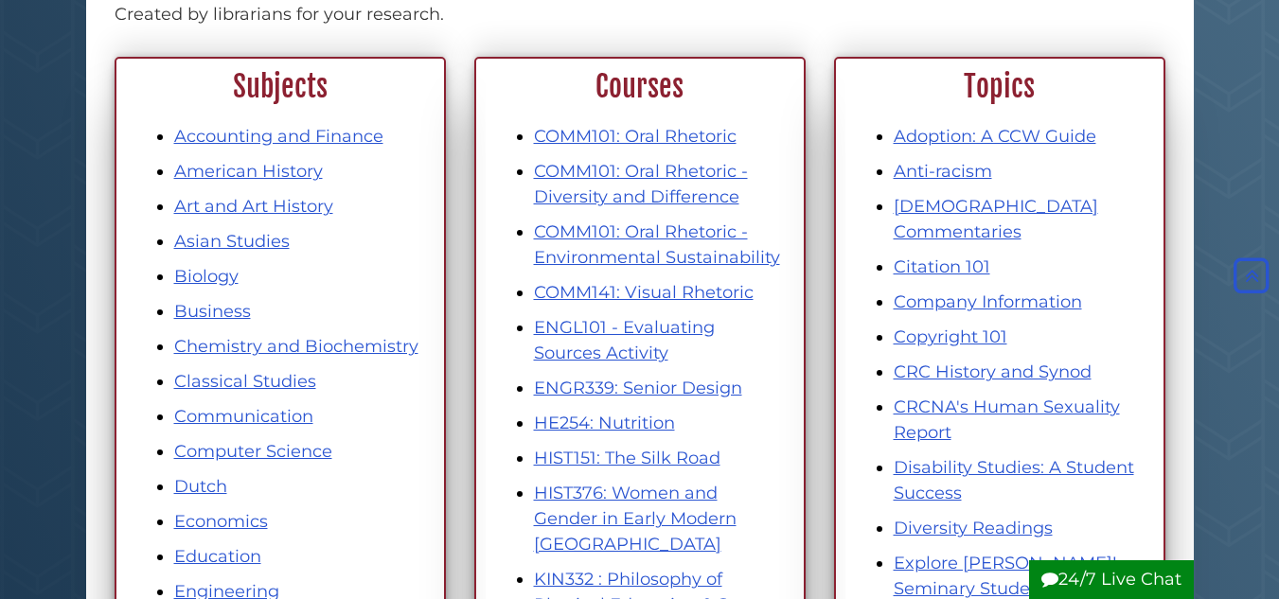
scroll to position [151, 0]
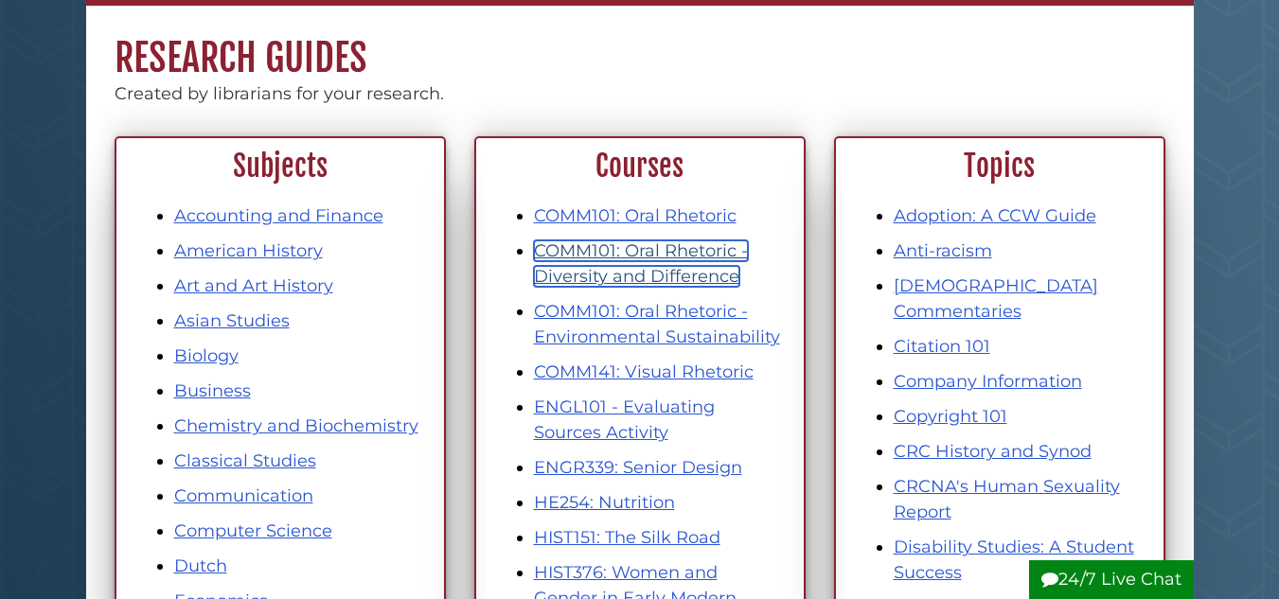
click at [594, 269] on link "COMM101: Oral Rhetoric - Diversity and Difference" at bounding box center [641, 263] width 214 height 46
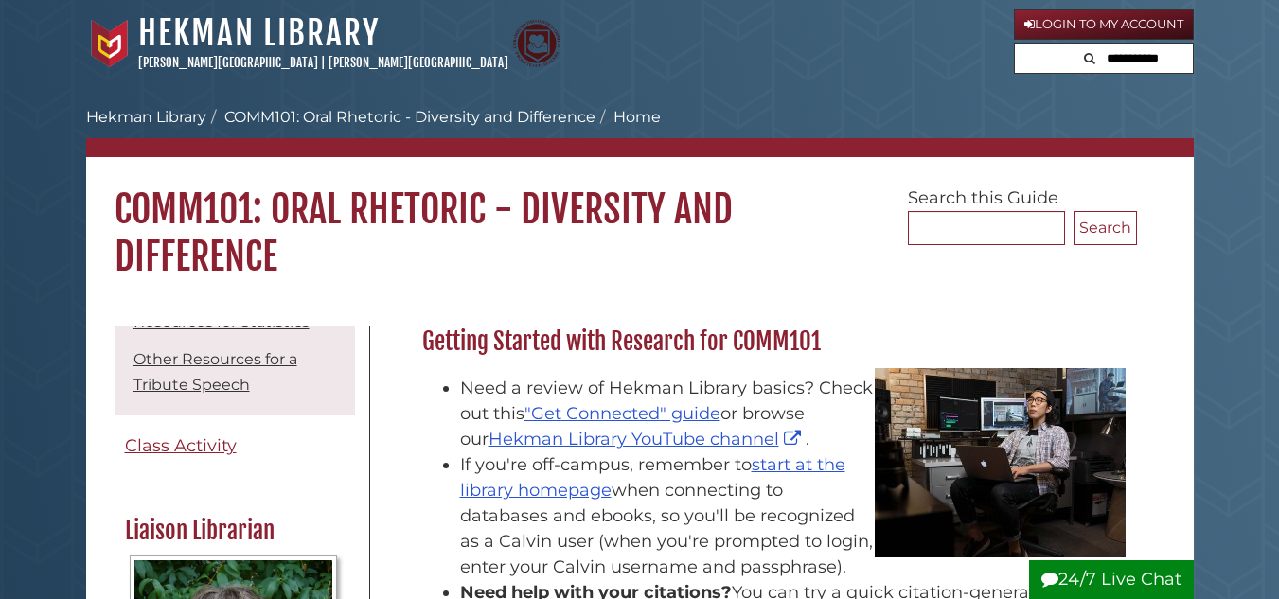
scroll to position [316, 0]
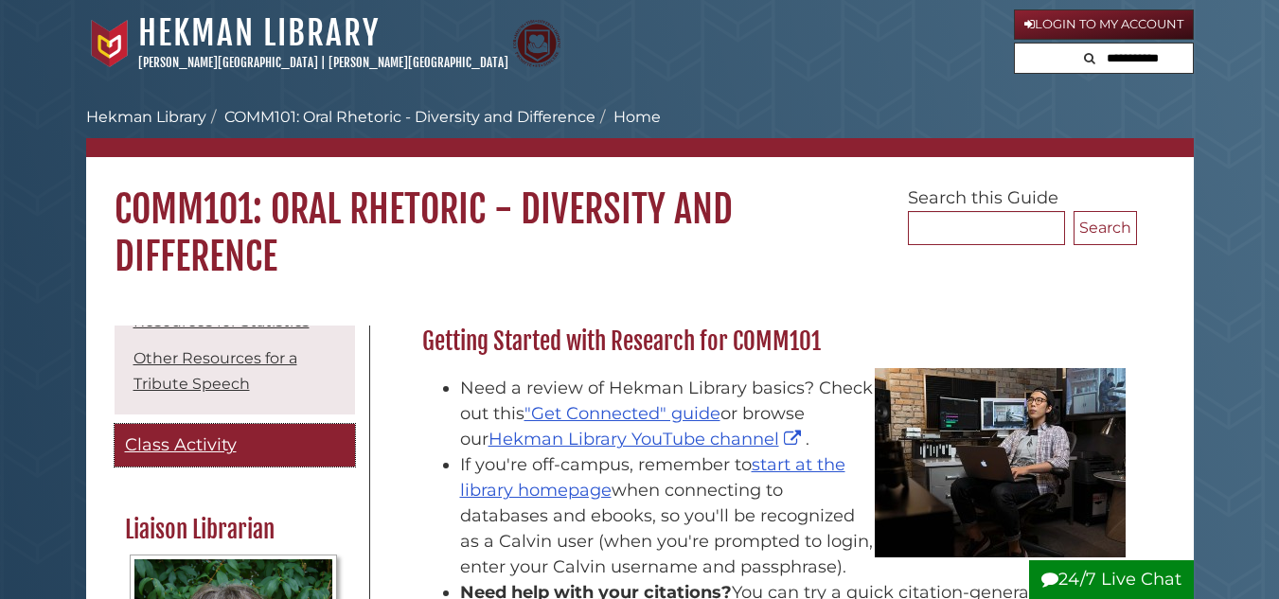
click at [225, 434] on link "Class Activity" at bounding box center [235, 445] width 240 height 43
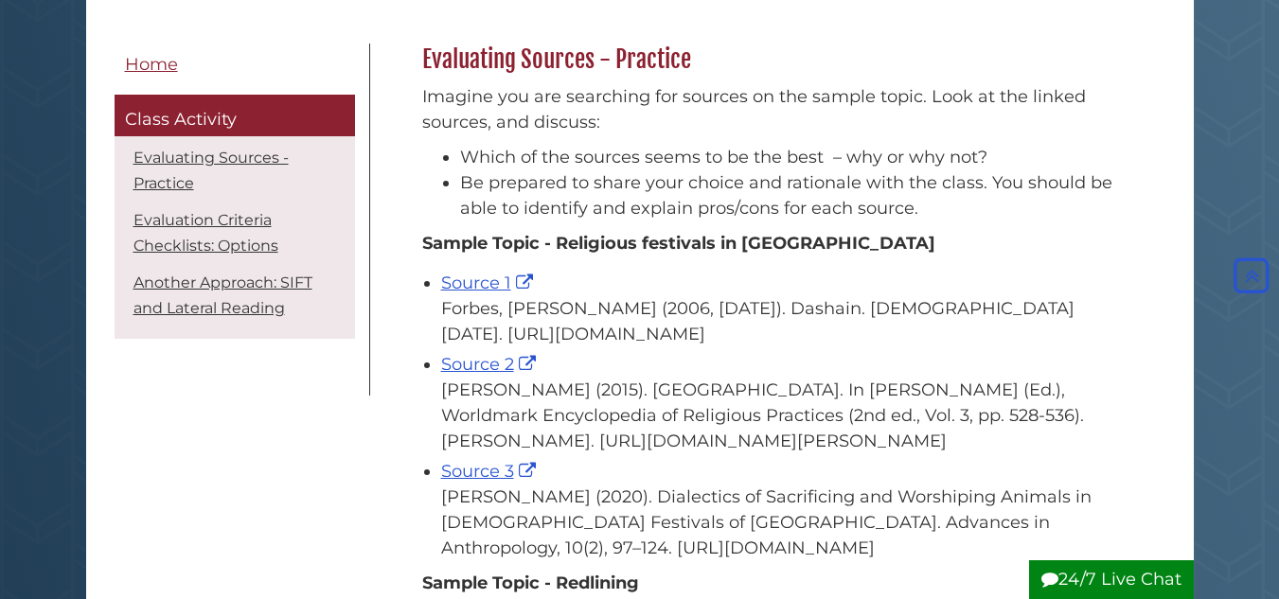
scroll to position [281, 0]
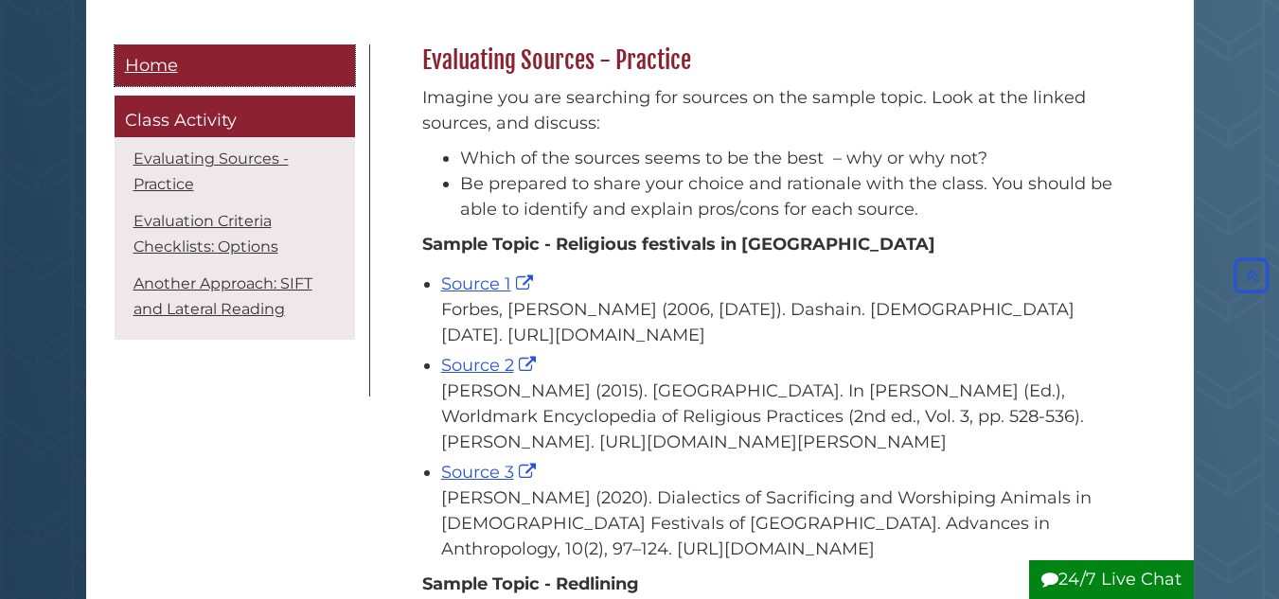
click at [173, 65] on span "Home" at bounding box center [151, 65] width 53 height 21
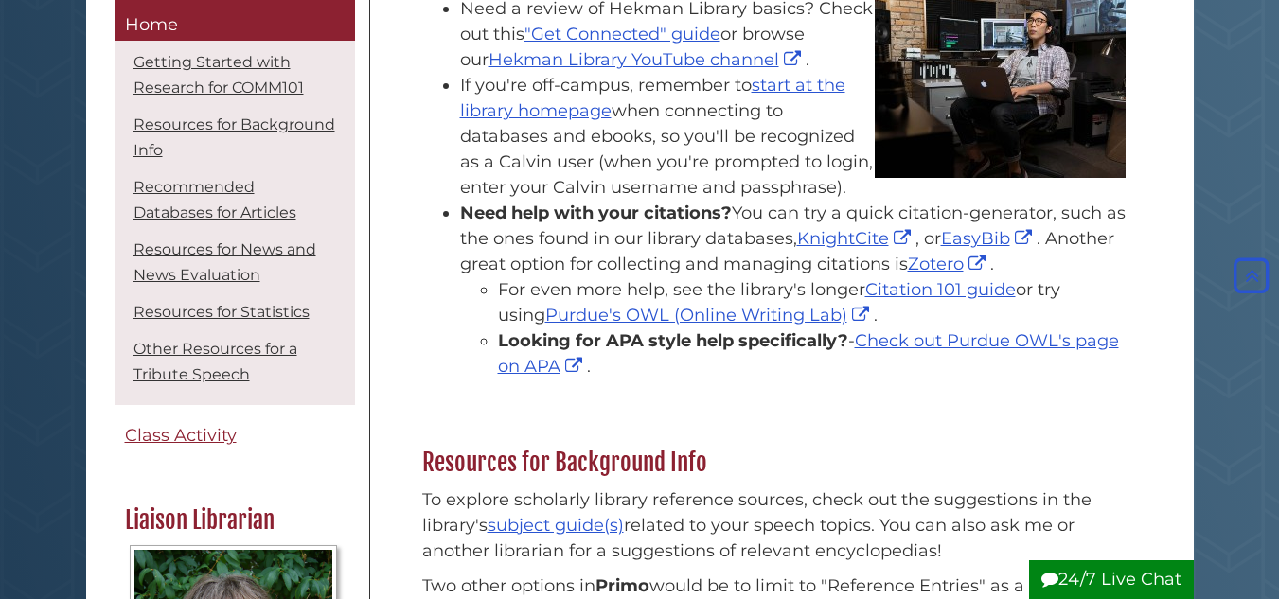
scroll to position [381, 0]
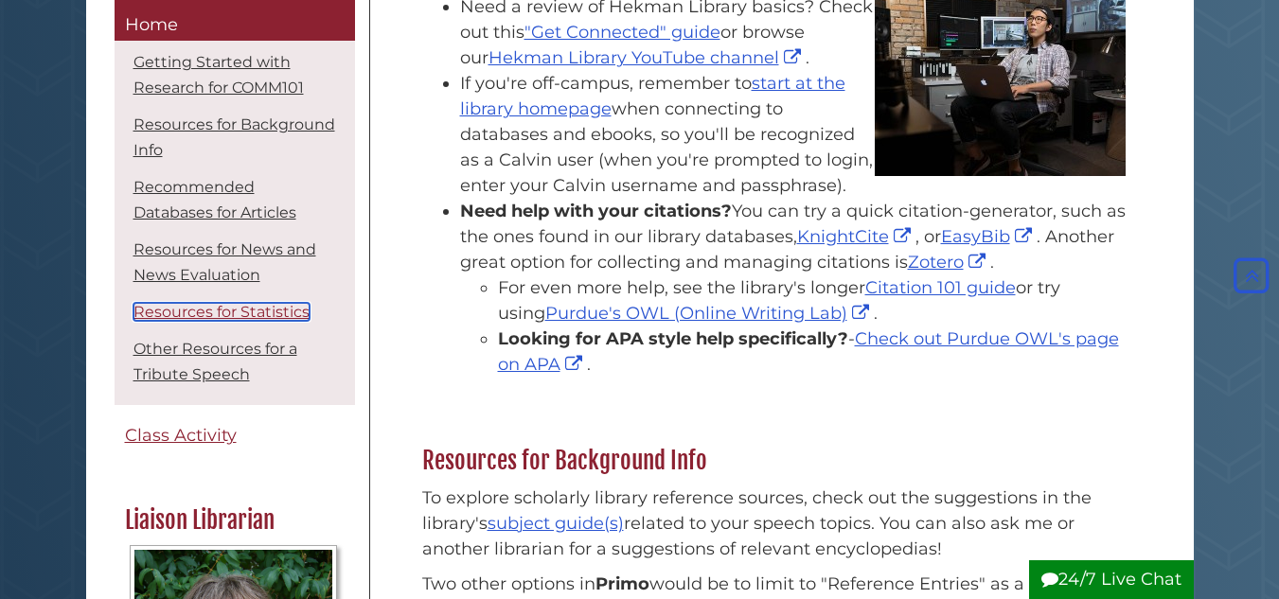
click at [252, 321] on link "Resources for Statistics" at bounding box center [221, 313] width 176 height 18
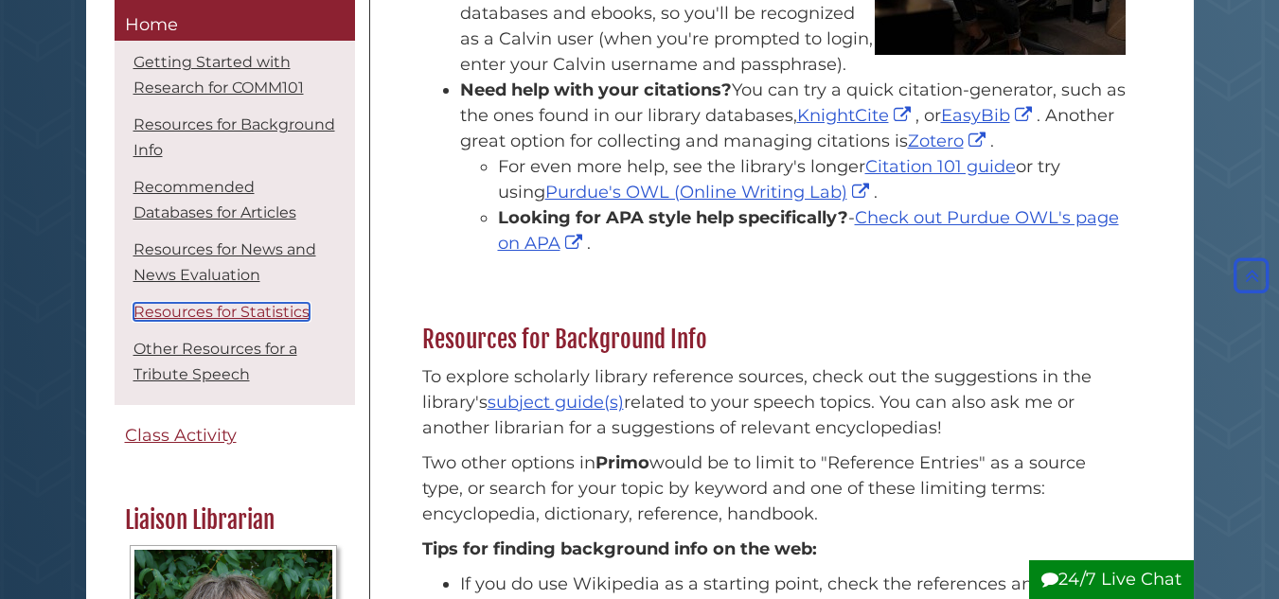
click at [239, 317] on link "Resources for Statistics" at bounding box center [221, 313] width 176 height 18
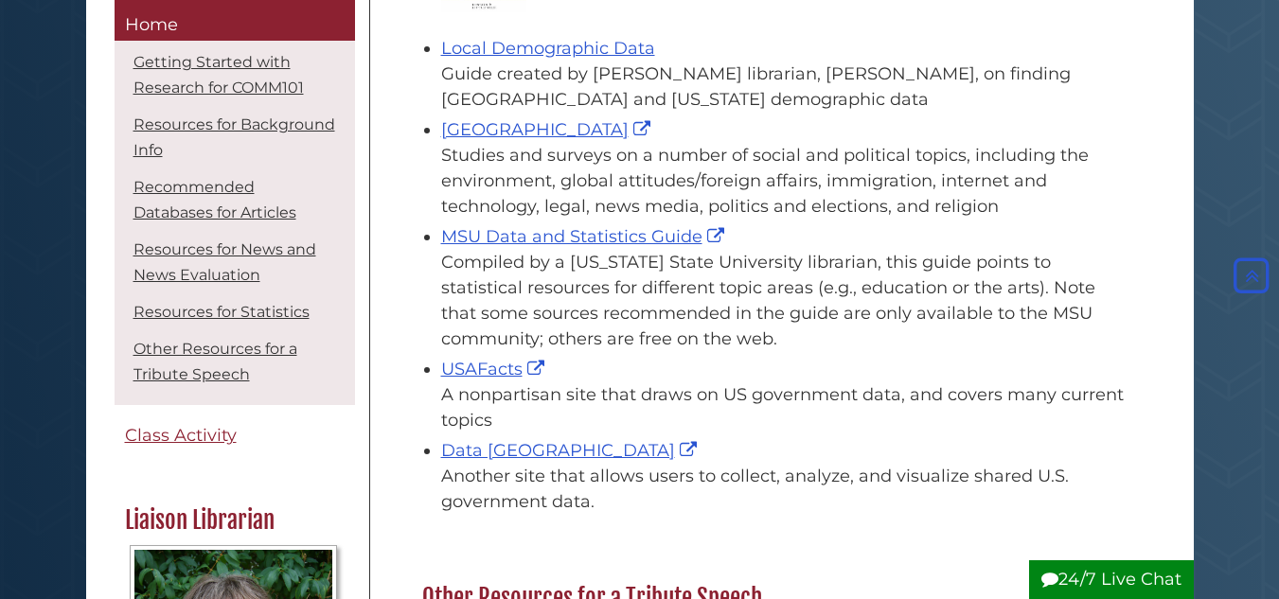
scroll to position [2468, 0]
